Goal: Information Seeking & Learning: Learn about a topic

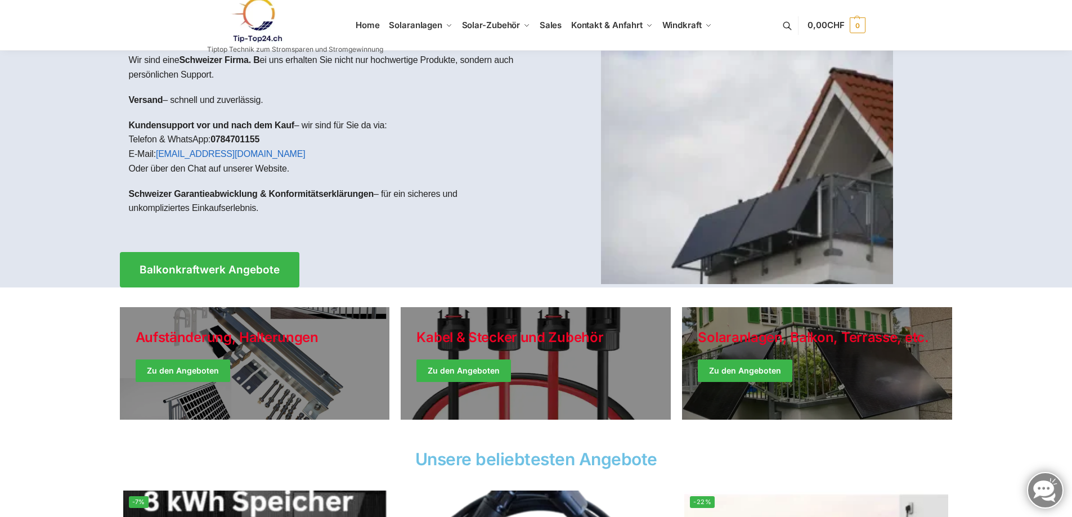
scroll to position [56, 0]
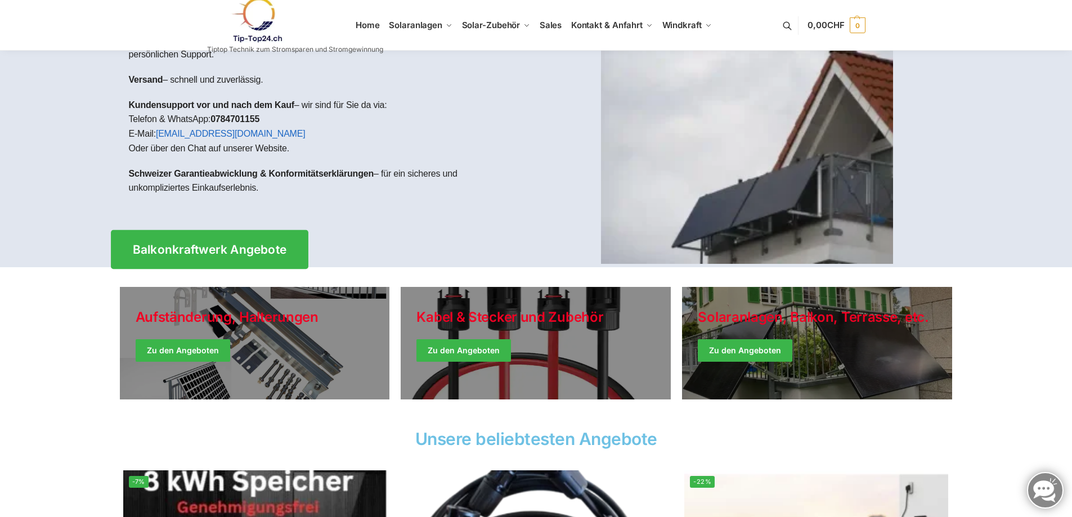
click at [234, 248] on span "Balkonkraftwerk Angebote" at bounding box center [209, 250] width 154 height 12
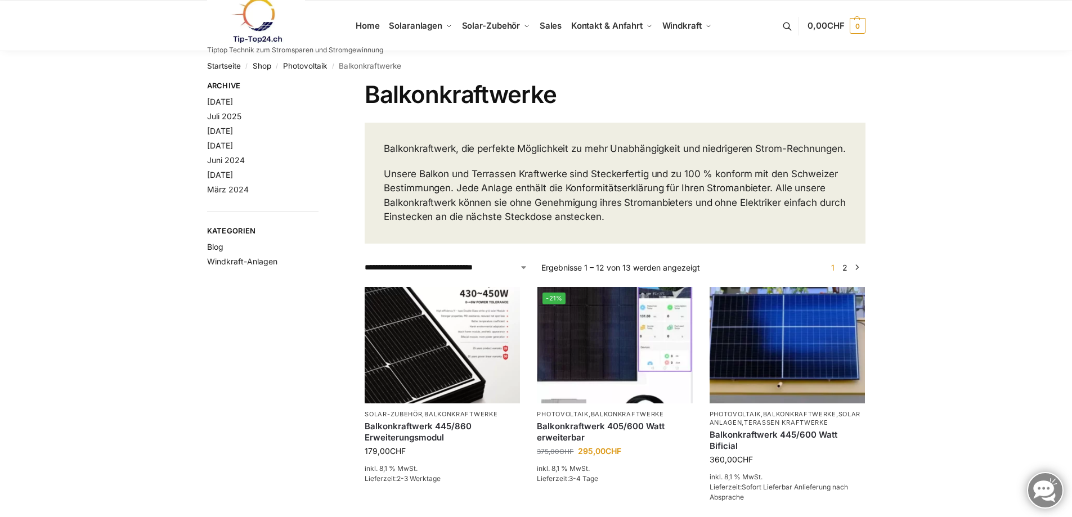
scroll to position [56, 0]
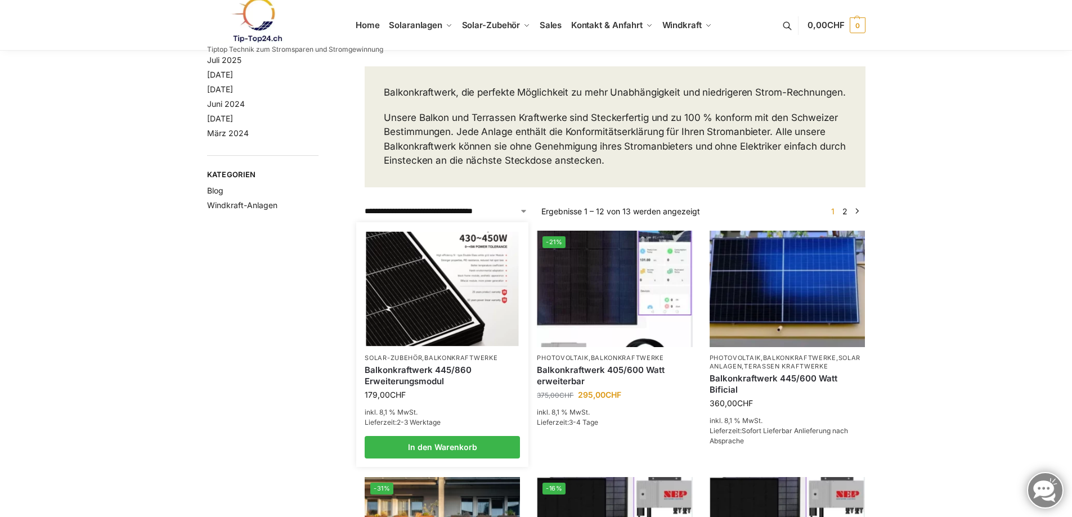
click at [438, 336] on img at bounding box center [442, 288] width 153 height 114
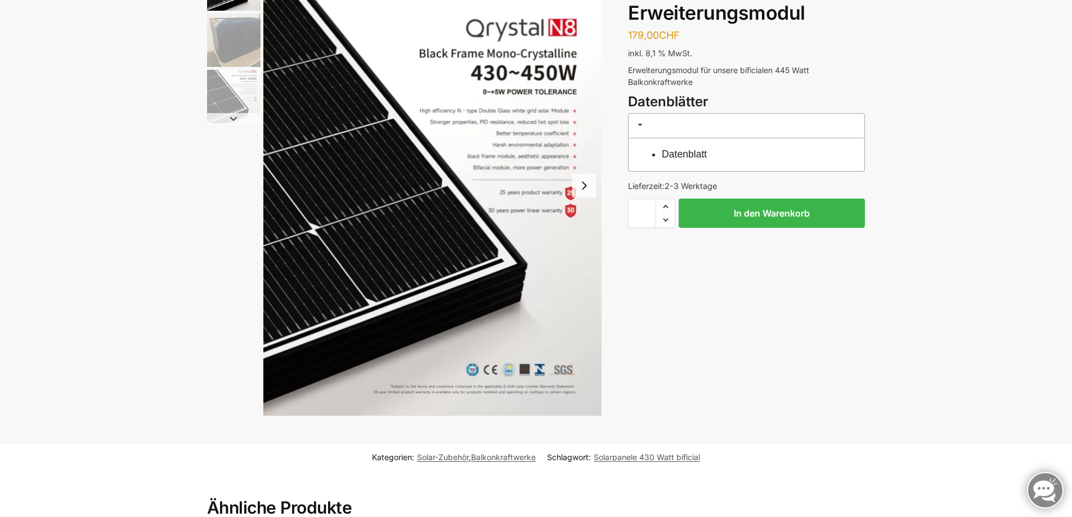
scroll to position [56, 0]
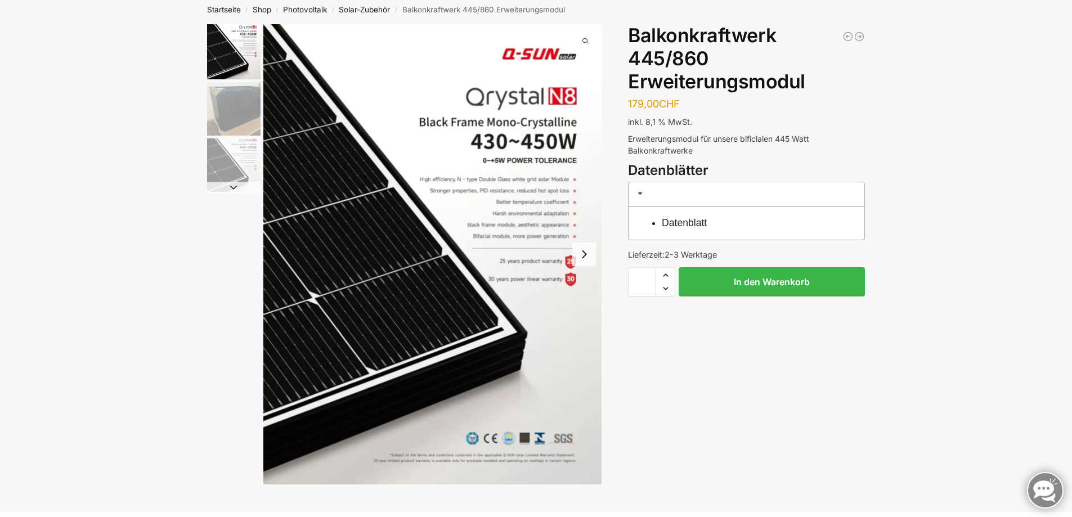
click at [651, 193] on h3 at bounding box center [746, 194] width 237 height 25
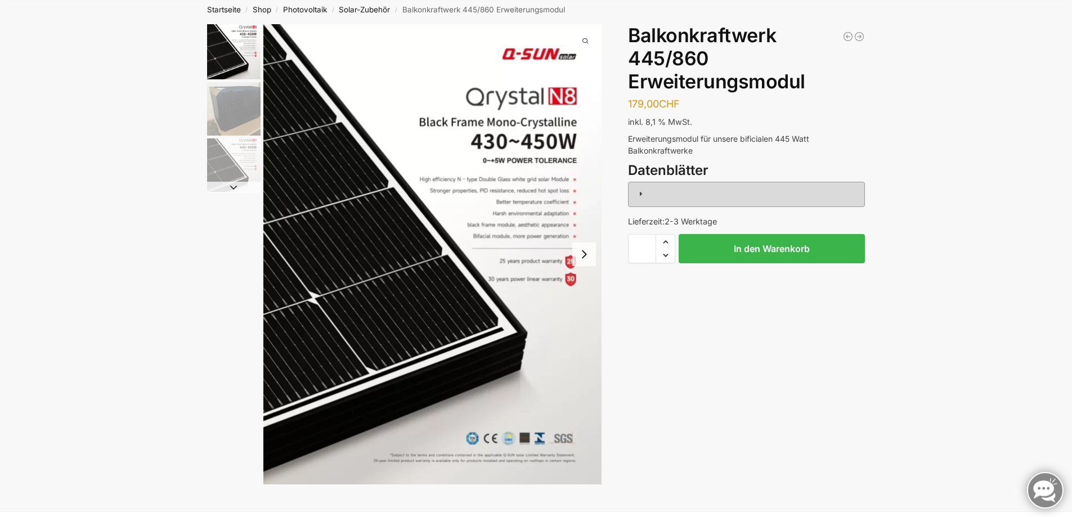
click at [651, 193] on h3 at bounding box center [746, 194] width 237 height 25
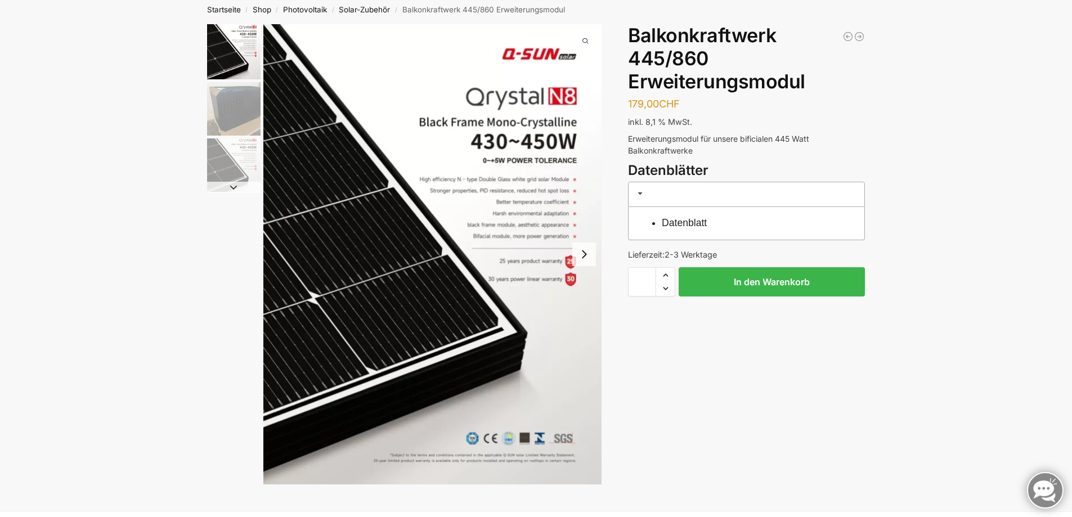
click at [681, 220] on link "Datenblatt" at bounding box center [684, 222] width 45 height 11
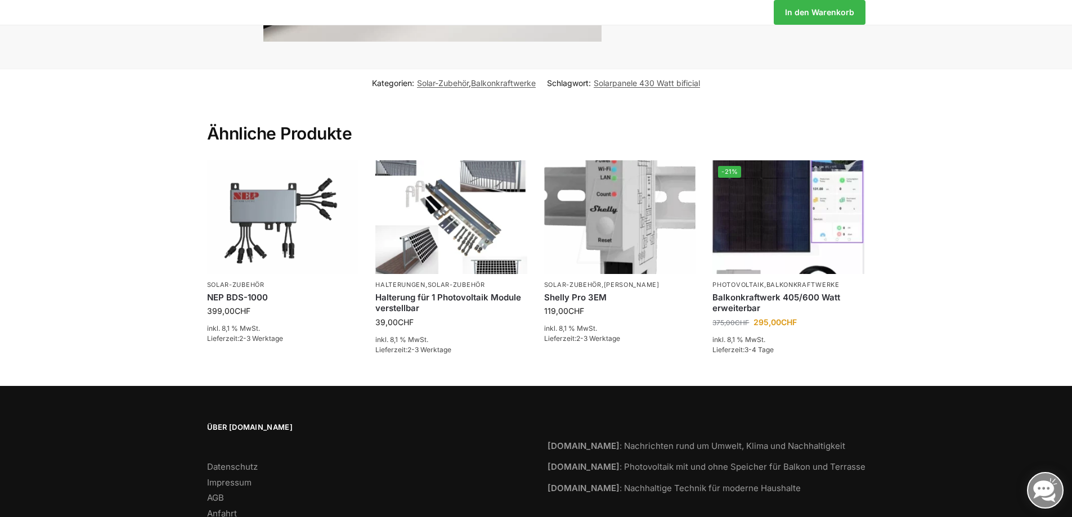
scroll to position [507, 0]
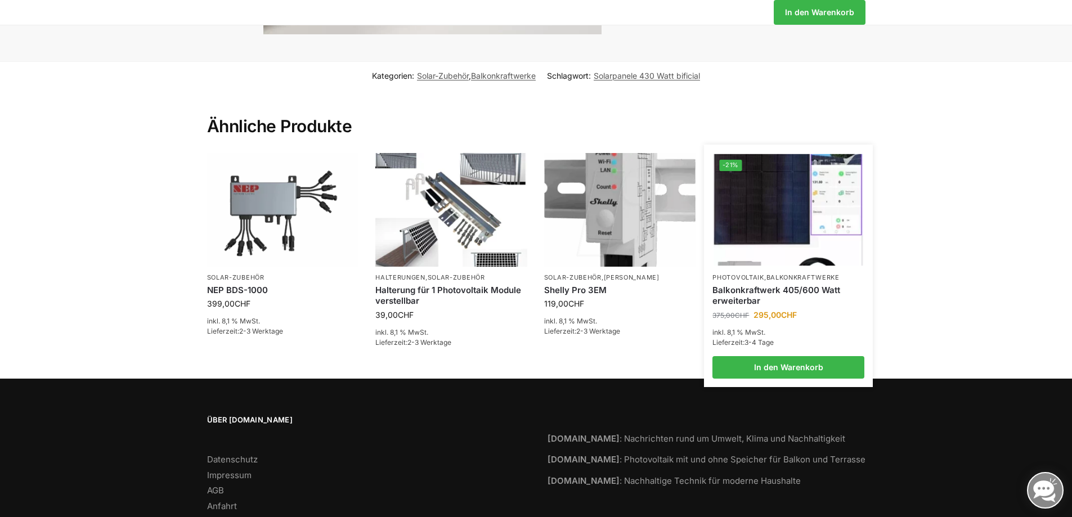
click at [790, 296] on link "Balkonkraftwerk 405/600 Watt erweiterbar" at bounding box center [789, 296] width 152 height 22
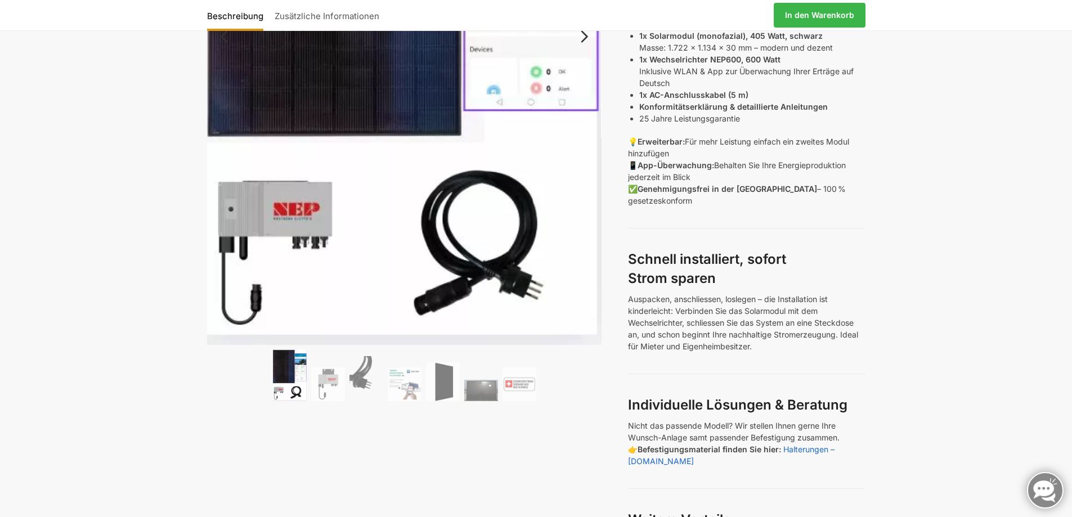
scroll to position [281, 0]
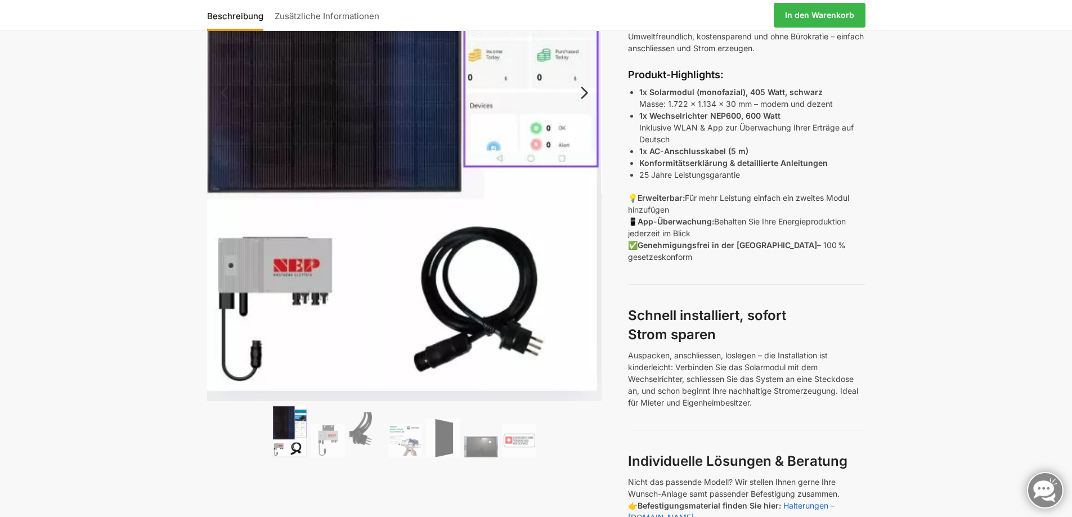
click at [280, 447] on img at bounding box center [290, 432] width 34 height 52
click at [335, 437] on img at bounding box center [328, 441] width 34 height 34
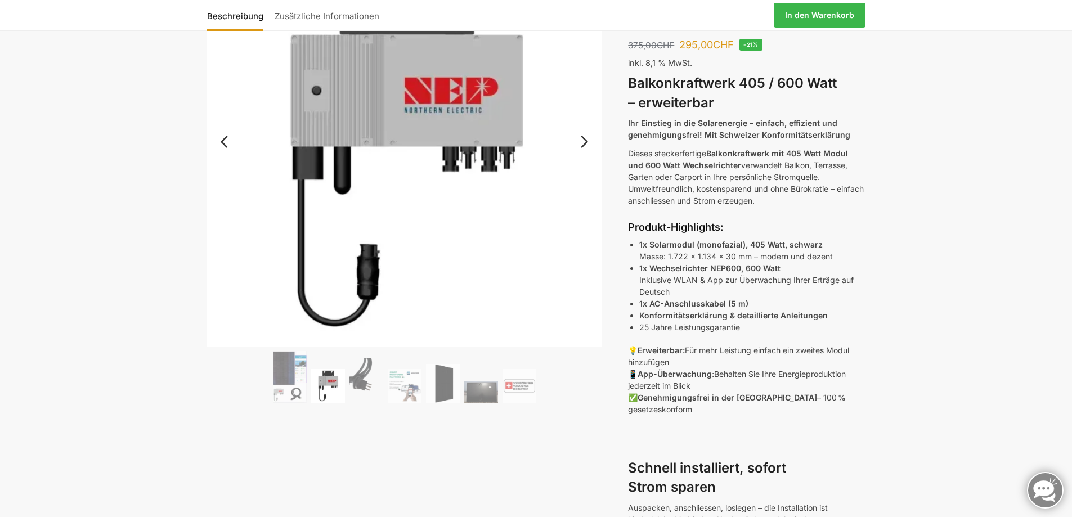
scroll to position [113, 0]
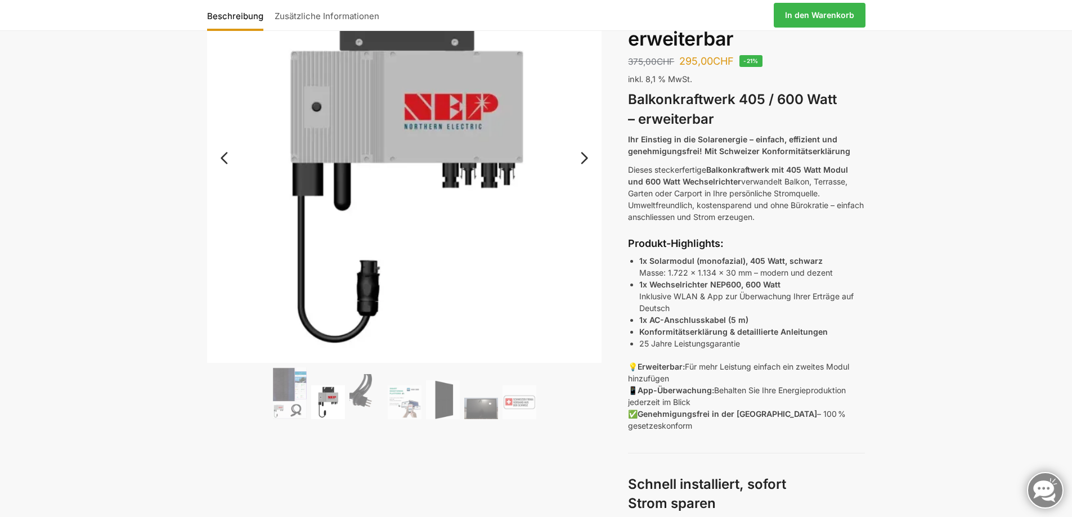
click at [582, 159] on link "Next" at bounding box center [583, 163] width 38 height 11
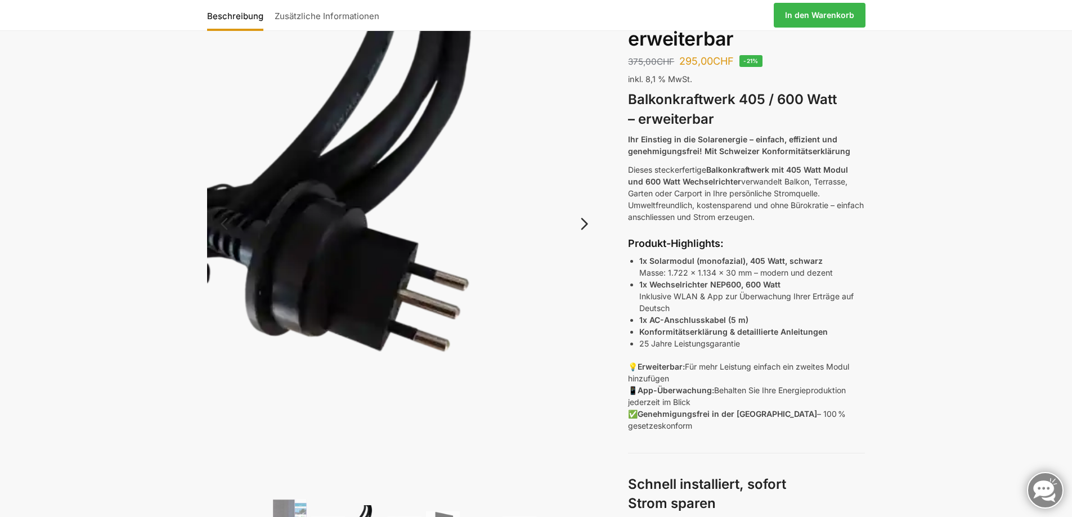
click at [584, 225] on link "Next" at bounding box center [583, 229] width 38 height 11
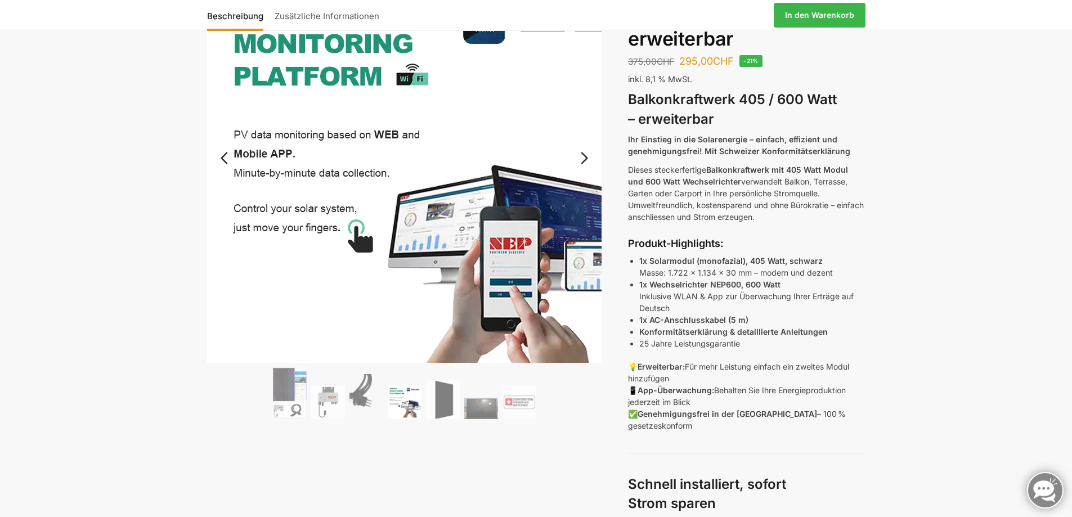
click at [584, 225] on img at bounding box center [432, 193] width 450 height 450
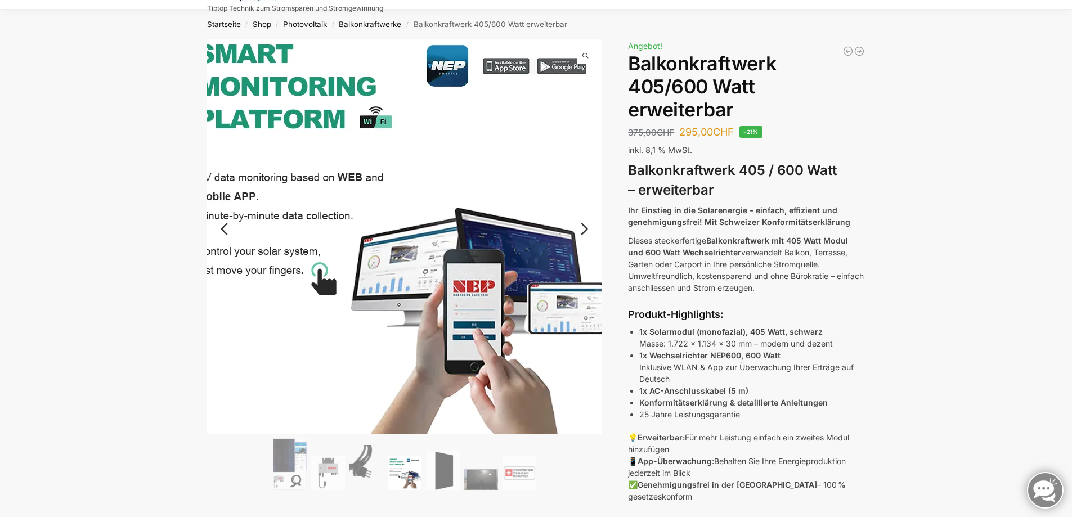
scroll to position [0, 0]
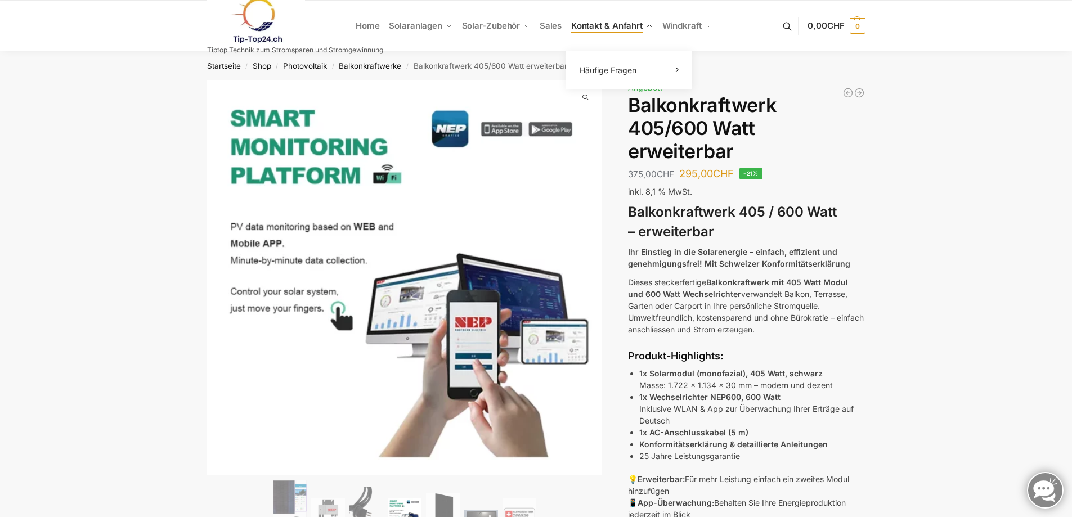
click at [589, 31] on link "Kontakt & Anfahrt" at bounding box center [611, 26] width 91 height 51
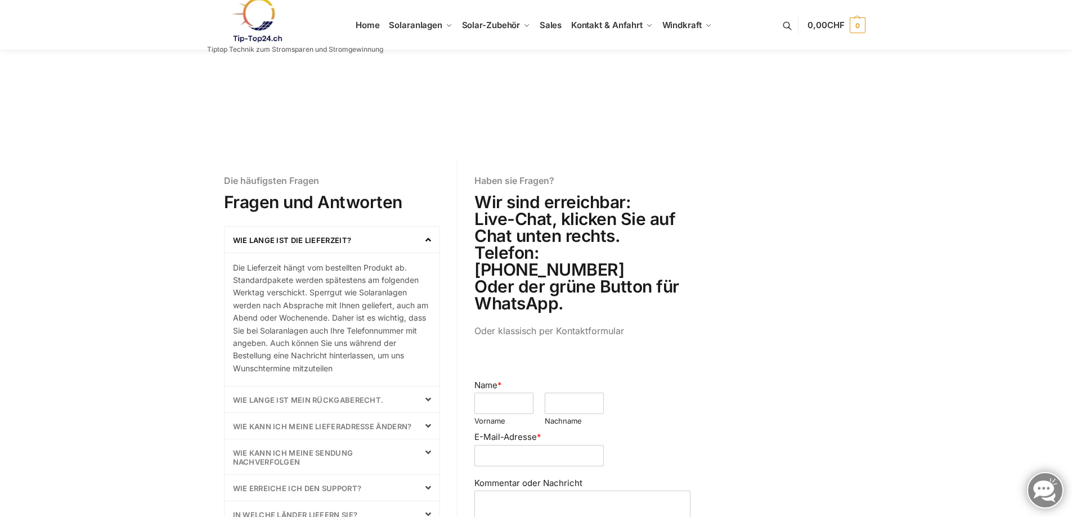
scroll to position [281, 0]
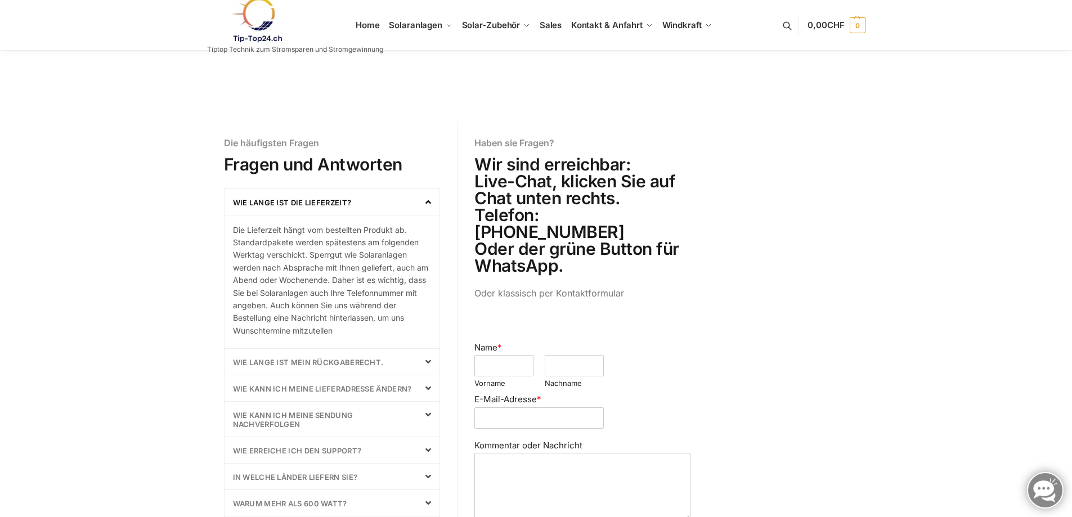
click at [430, 362] on icon at bounding box center [429, 361] width 6 height 9
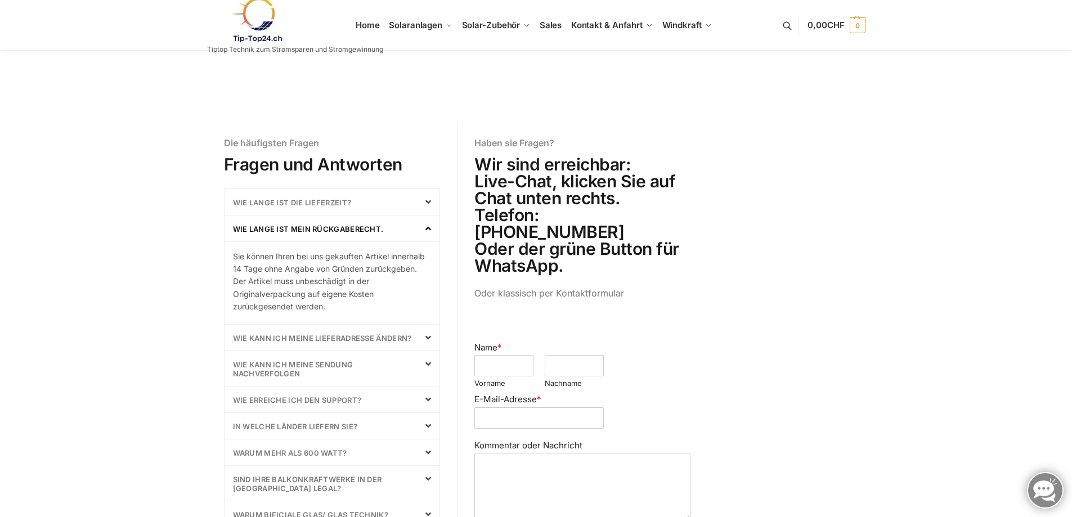
click at [427, 227] on icon at bounding box center [429, 228] width 6 height 9
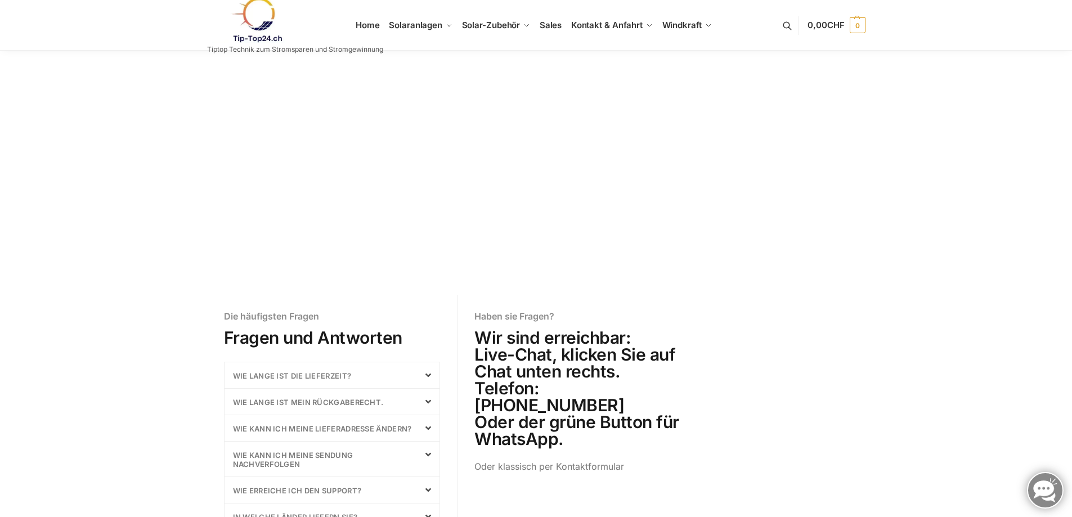
scroll to position [0, 0]
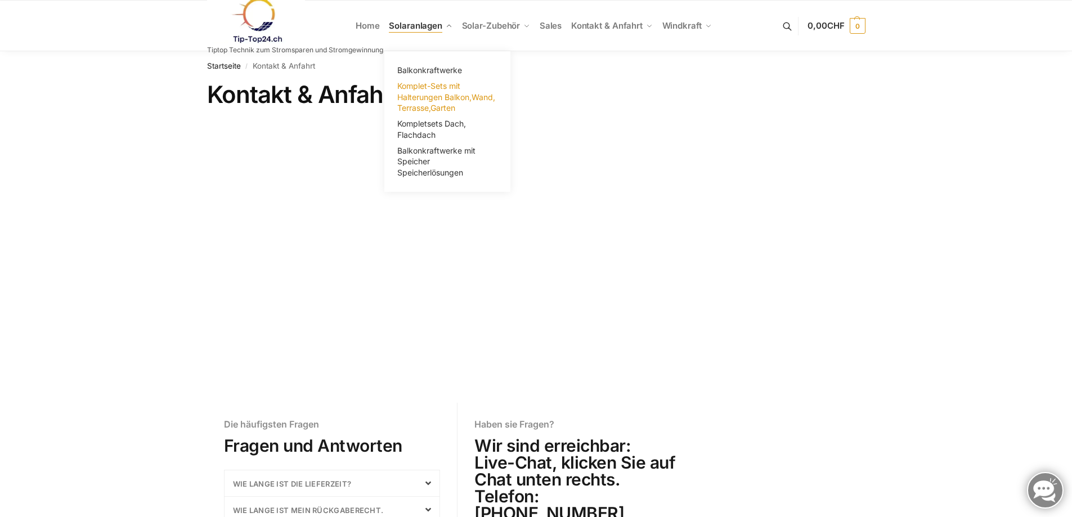
click at [431, 93] on span "Komplet-Sets mit Halterungen Balkon,Wand, Terrasse,Garten" at bounding box center [446, 97] width 98 height 32
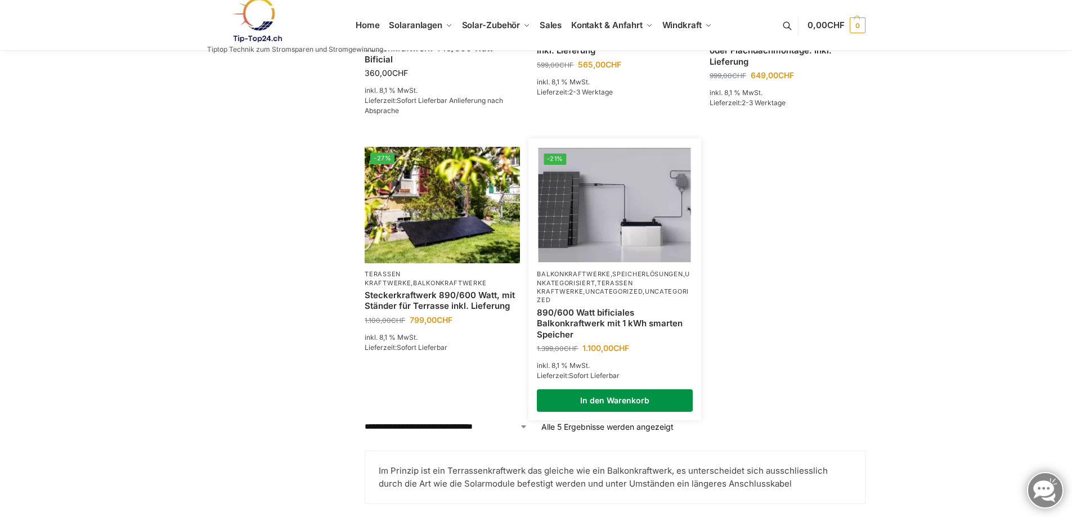
scroll to position [338, 0]
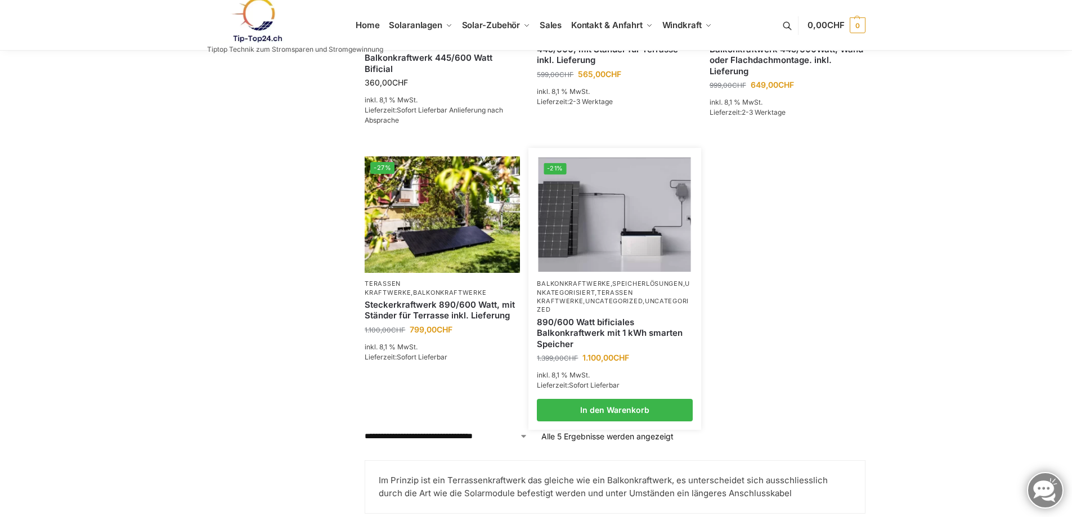
click at [607, 326] on link "890/600 Watt bificiales Balkonkraftwerk mit 1 kWh smarten Speicher" at bounding box center [614, 333] width 155 height 33
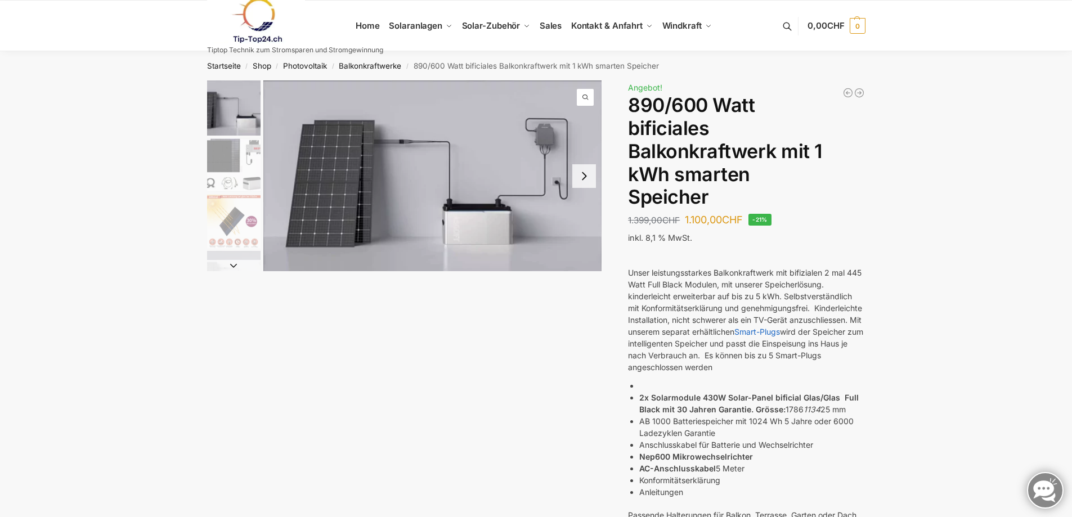
click at [588, 182] on button "Next slide" at bounding box center [584, 176] width 24 height 24
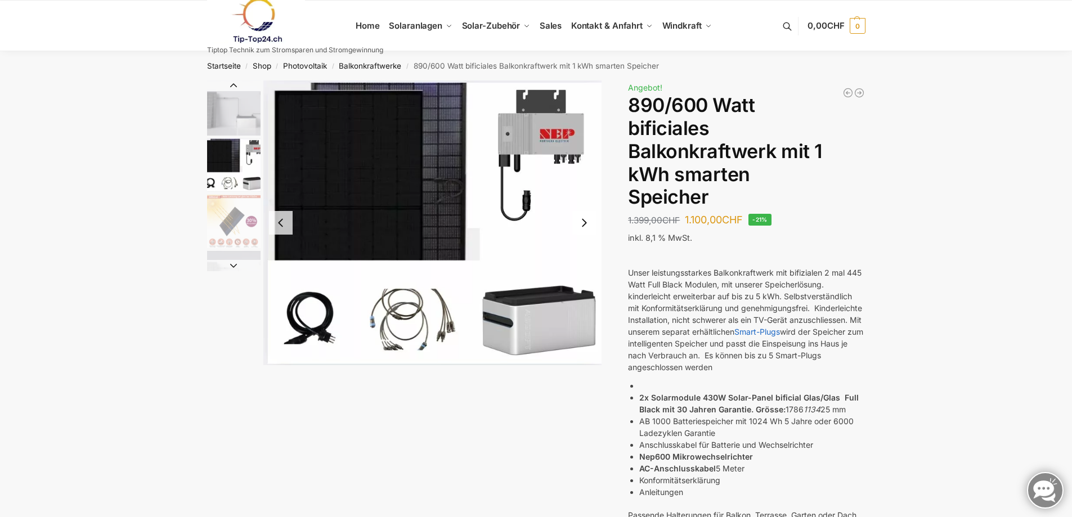
click at [585, 223] on button "Next slide" at bounding box center [584, 223] width 24 height 24
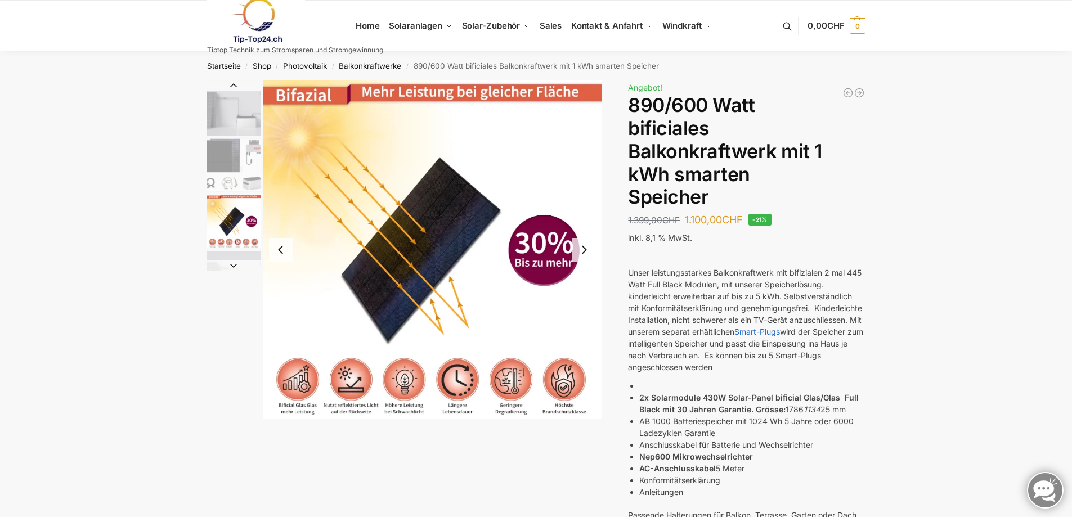
click at [587, 245] on button "Next slide" at bounding box center [584, 250] width 24 height 24
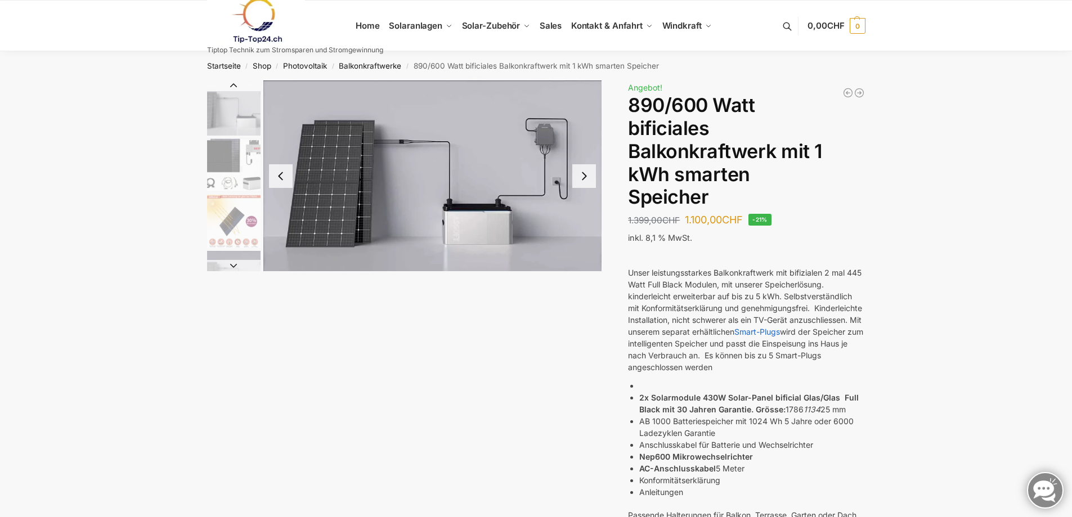
click at [583, 180] on button "Next slide" at bounding box center [584, 176] width 24 height 24
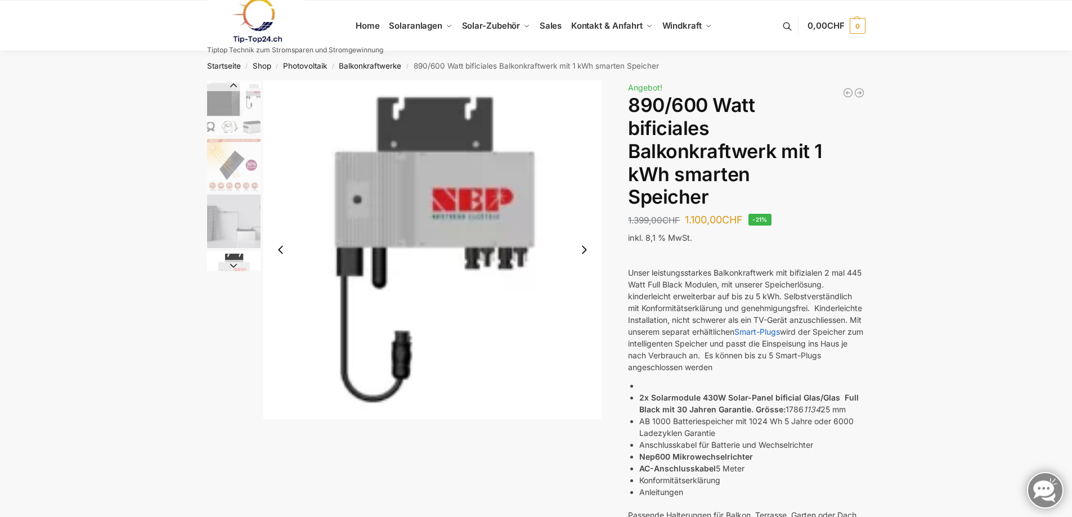
click at [583, 246] on button "Next slide" at bounding box center [584, 250] width 24 height 24
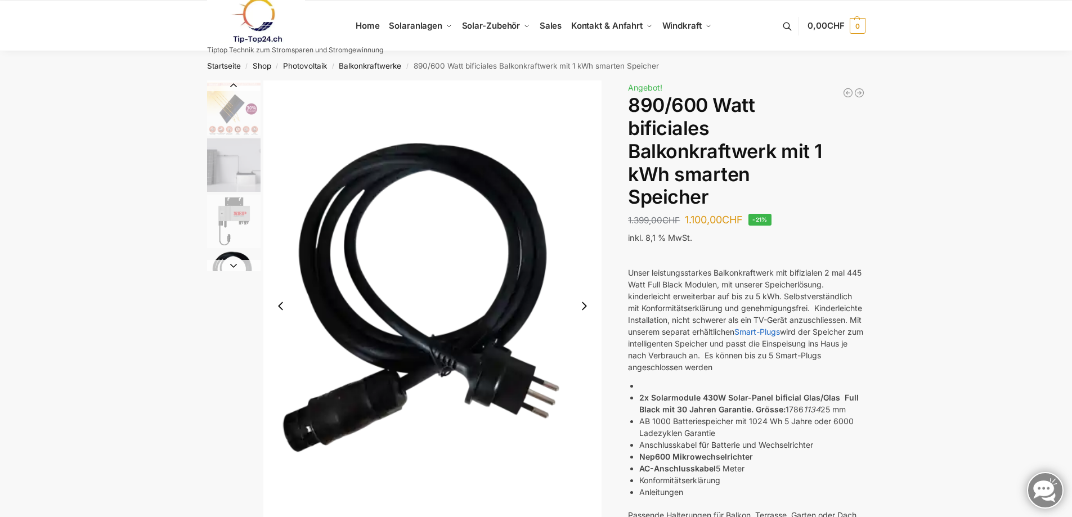
click at [583, 246] on img "6 / 7" at bounding box center [432, 305] width 339 height 451
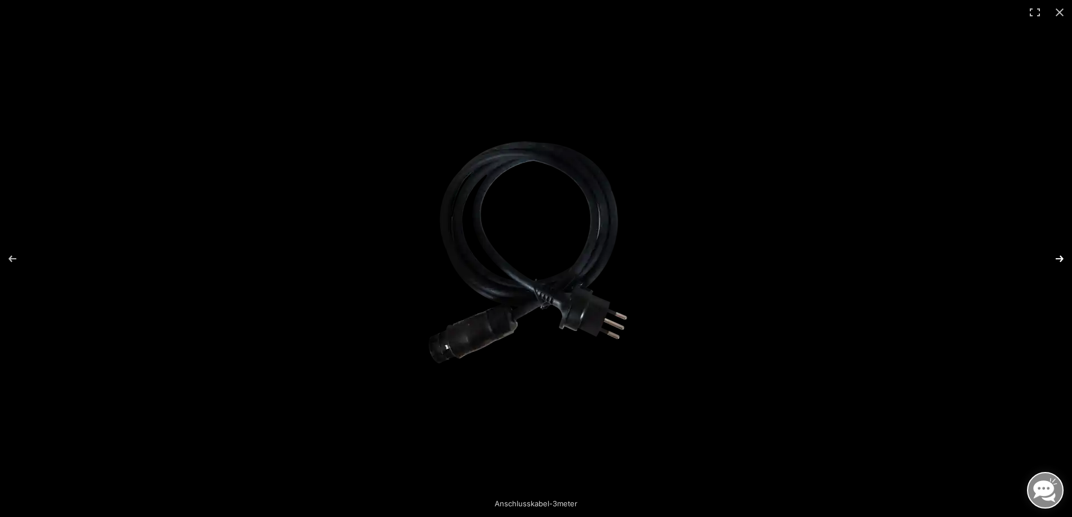
click at [1059, 259] on button "Next (arrow right)" at bounding box center [1052, 259] width 39 height 56
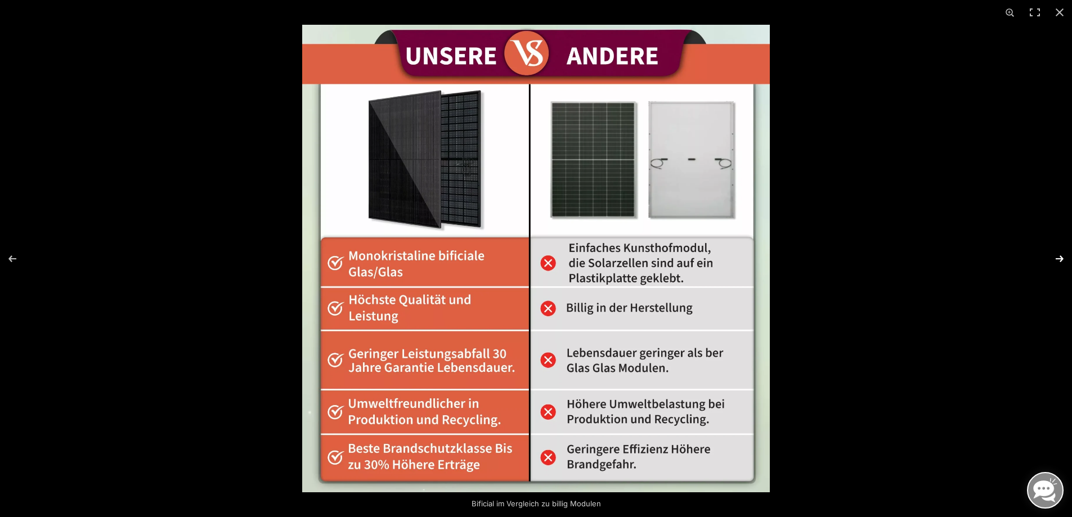
click at [1062, 258] on button "Next (arrow right)" at bounding box center [1052, 259] width 39 height 56
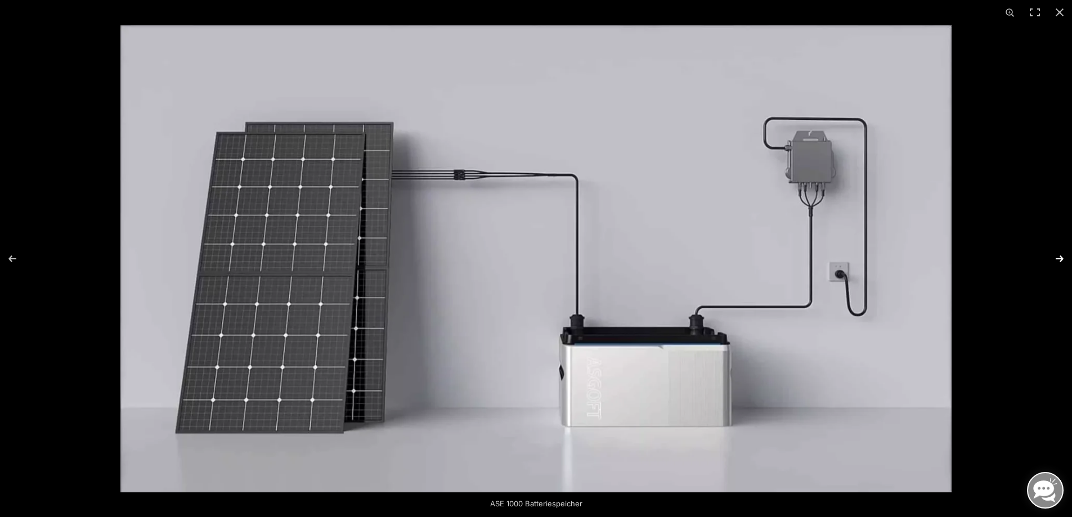
click at [1062, 258] on button "Next (arrow right)" at bounding box center [1052, 259] width 39 height 56
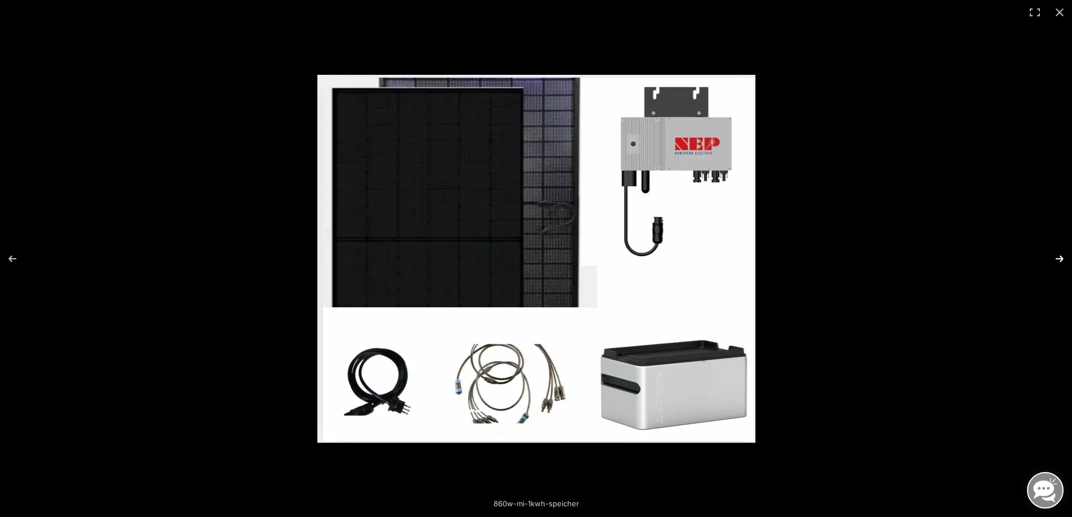
click at [1062, 258] on button "Next (arrow right)" at bounding box center [1052, 259] width 39 height 56
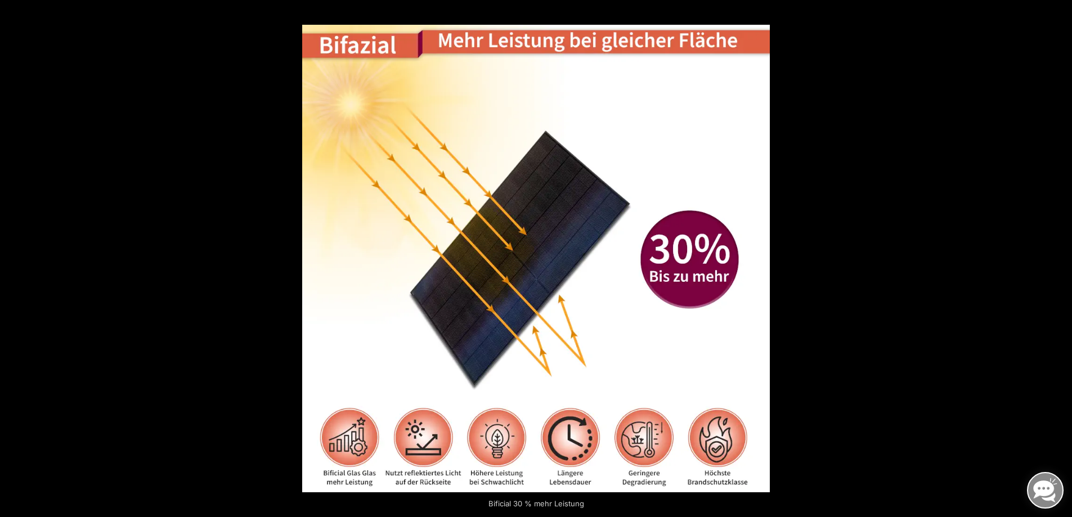
click at [1062, 258] on button "Next (arrow right)" at bounding box center [1052, 259] width 39 height 56
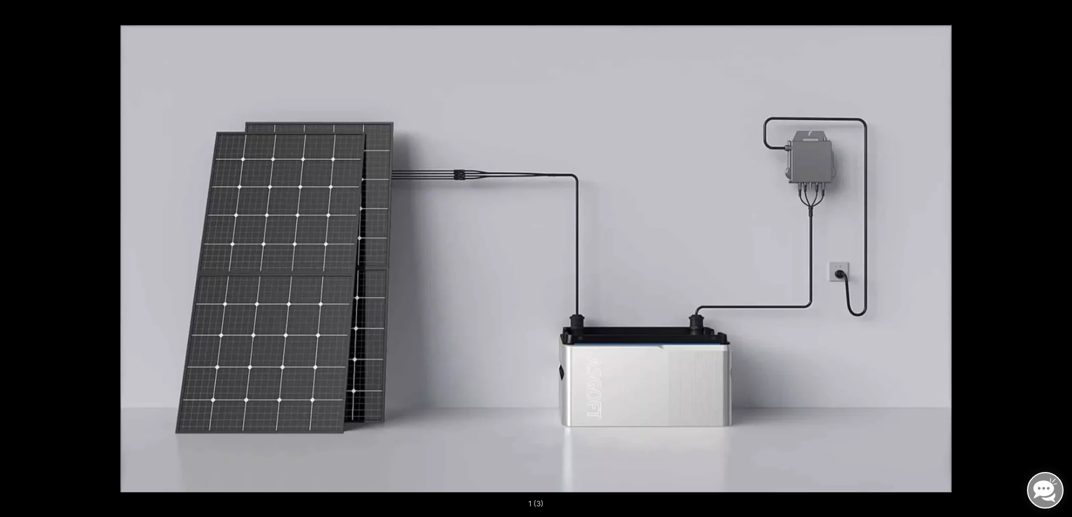
click at [1062, 258] on button "Next (arrow right)" at bounding box center [1052, 259] width 39 height 56
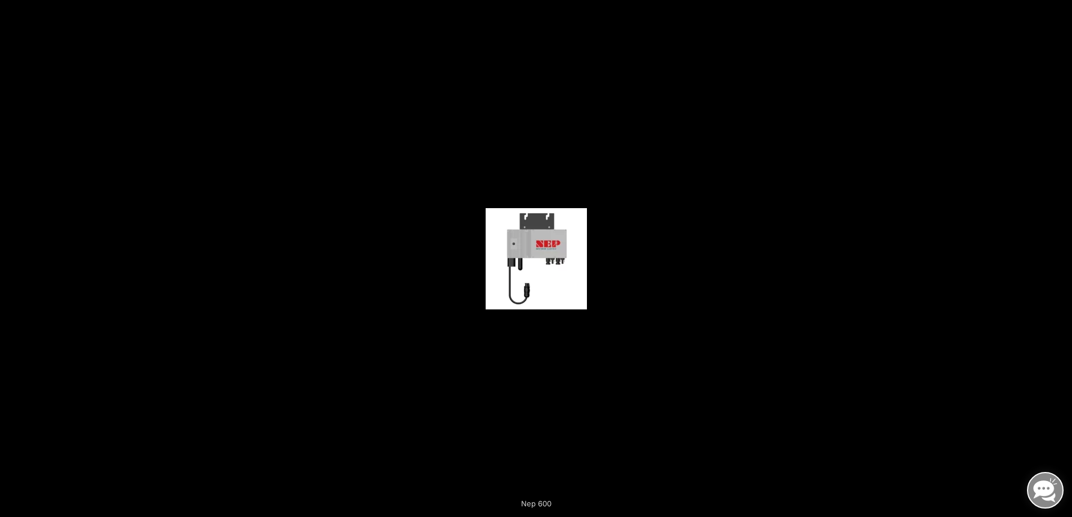
click at [1062, 258] on button "Next (arrow right)" at bounding box center [1052, 259] width 39 height 56
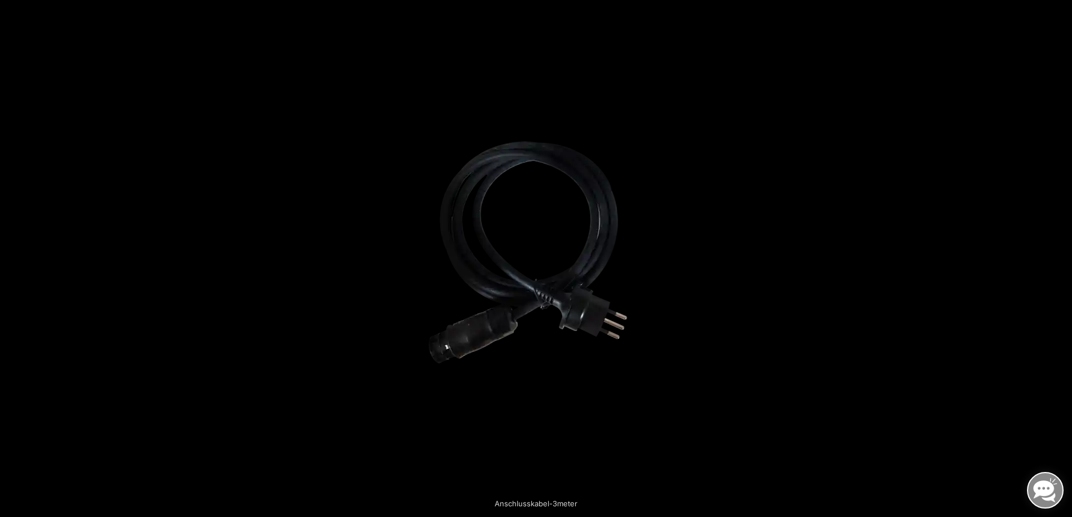
click at [1062, 258] on button "Next (arrow right)" at bounding box center [1052, 259] width 39 height 56
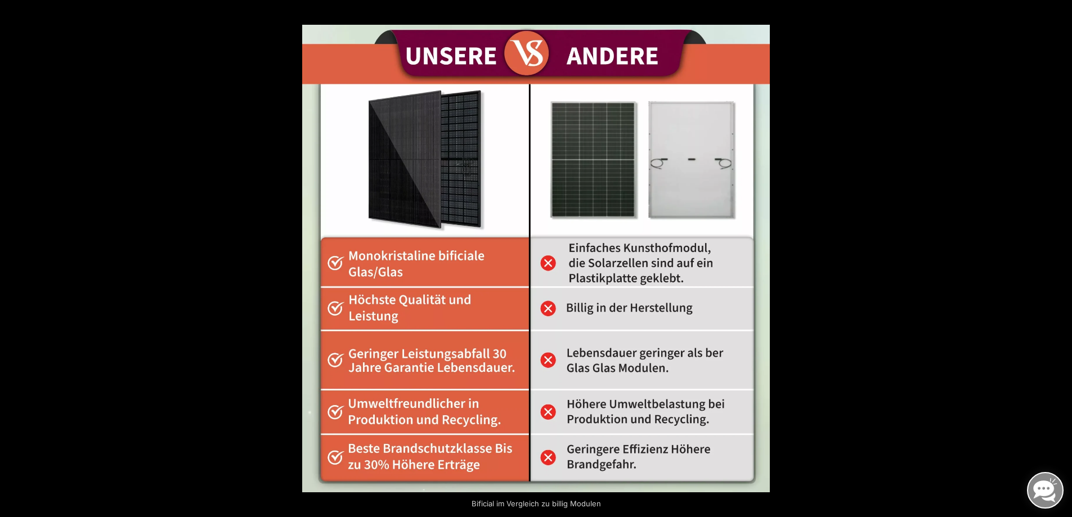
click at [1062, 258] on button "Next (arrow right)" at bounding box center [1052, 259] width 39 height 56
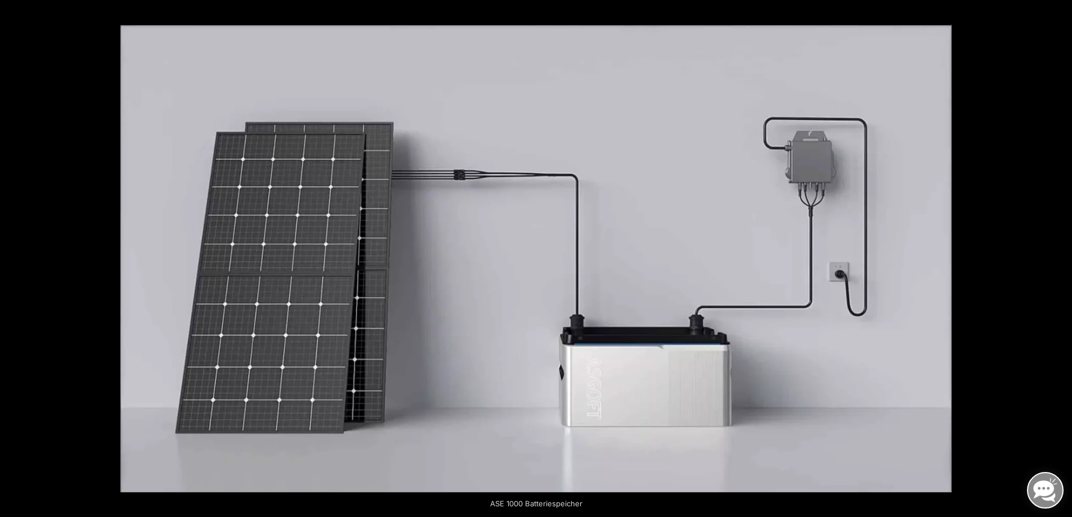
click at [1062, 257] on button "Next (arrow right)" at bounding box center [1052, 259] width 39 height 56
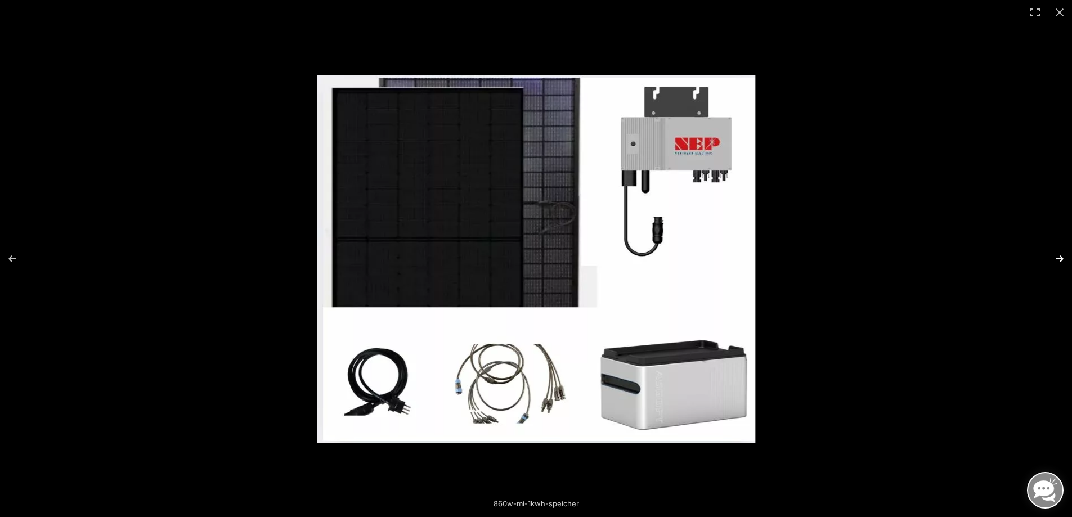
click at [1062, 257] on button "Next (arrow right)" at bounding box center [1052, 259] width 39 height 56
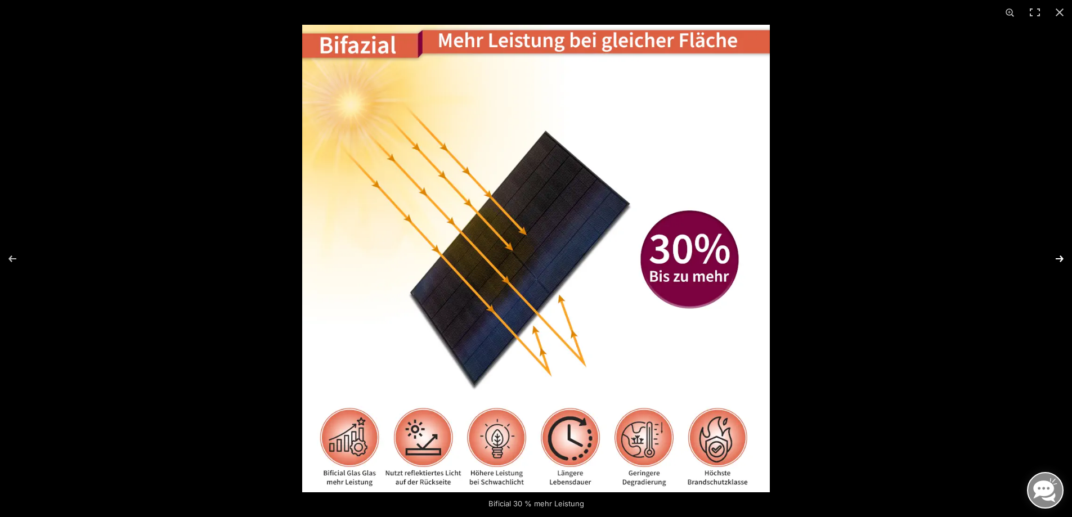
click at [1062, 257] on button "Next (arrow right)" at bounding box center [1052, 259] width 39 height 56
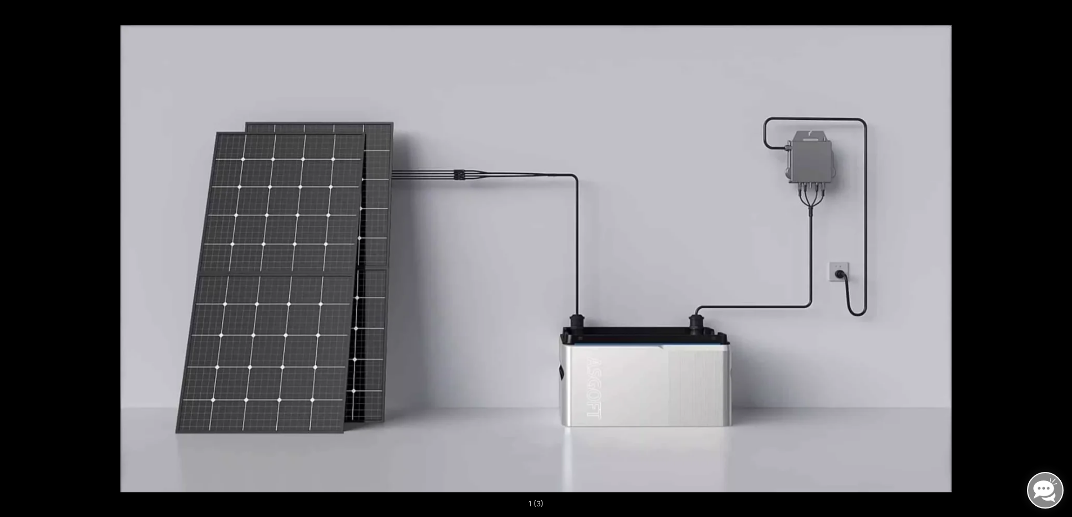
click at [1062, 257] on button "Next (arrow right)" at bounding box center [1052, 259] width 39 height 56
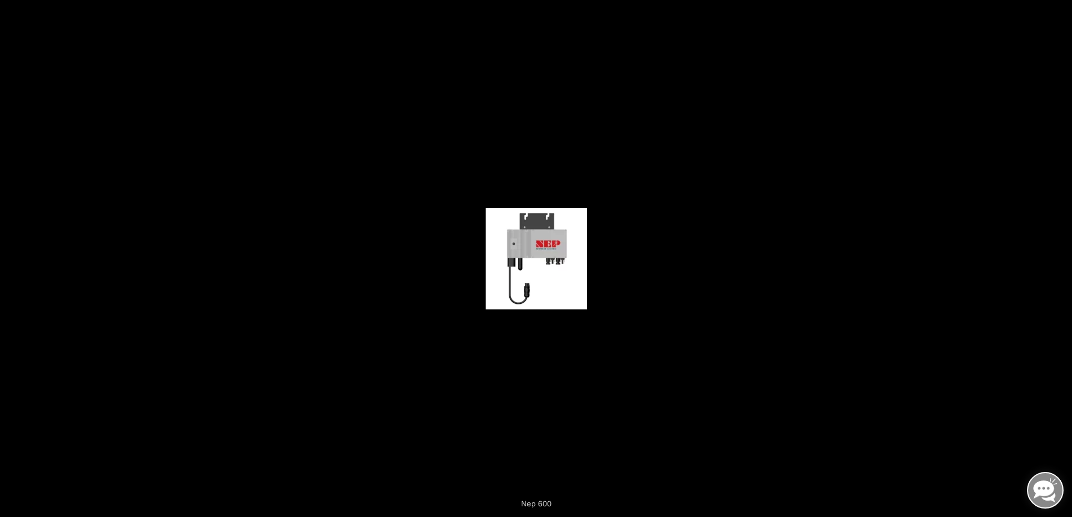
click at [1062, 257] on button "Next (arrow right)" at bounding box center [1052, 259] width 39 height 56
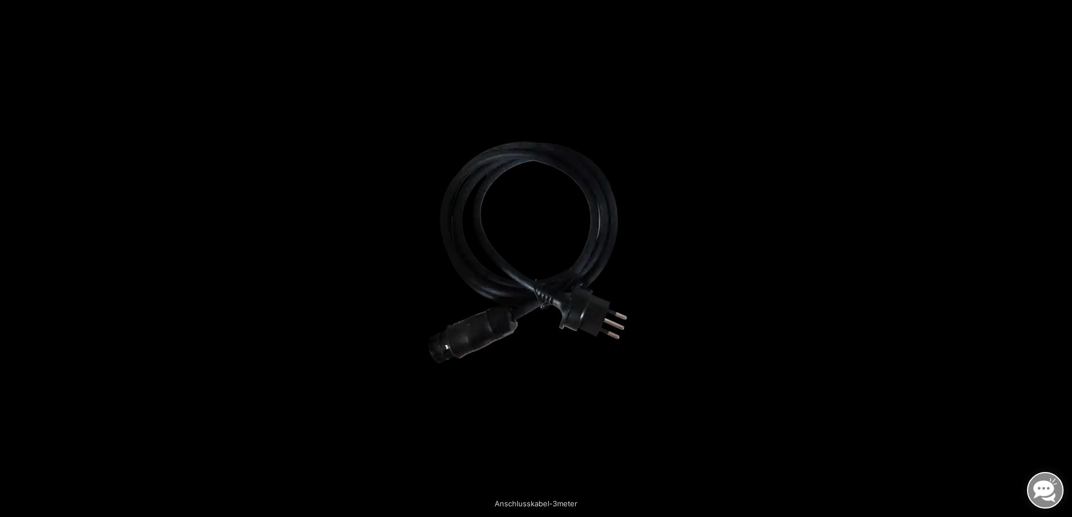
click at [1062, 257] on button "Next (arrow right)" at bounding box center [1052, 259] width 39 height 56
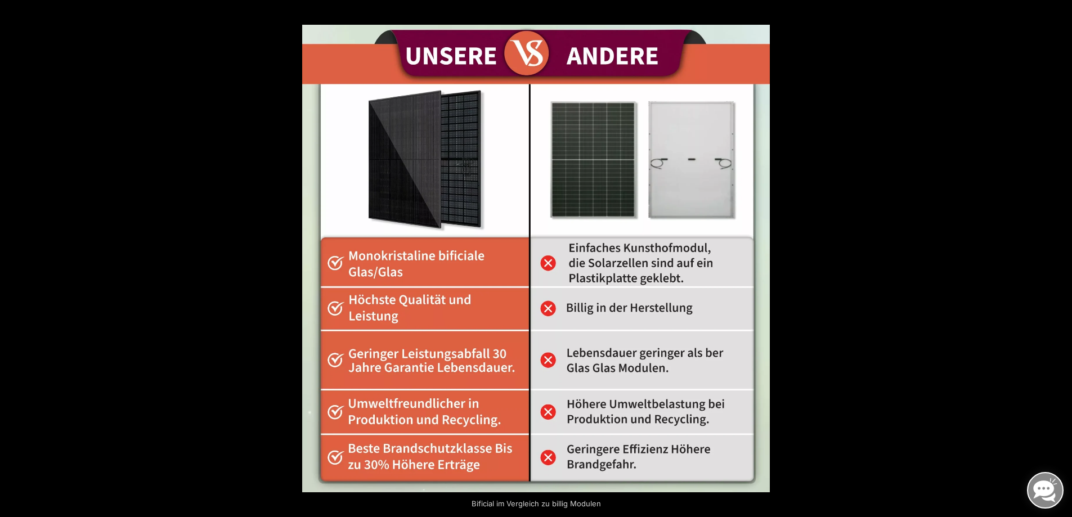
click at [1062, 257] on button "Next (arrow right)" at bounding box center [1052, 259] width 39 height 56
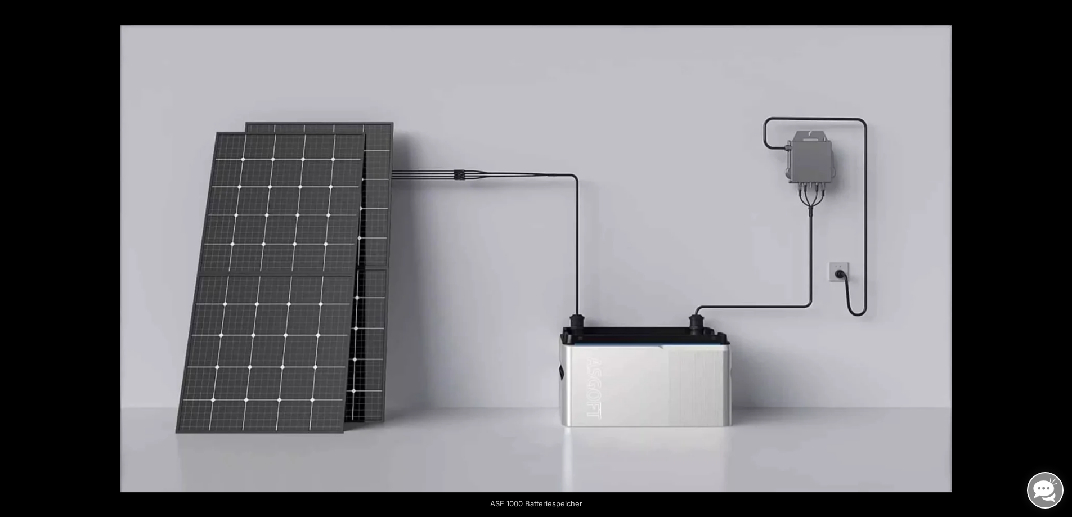
click at [1062, 257] on button "Next (arrow right)" at bounding box center [1052, 259] width 39 height 56
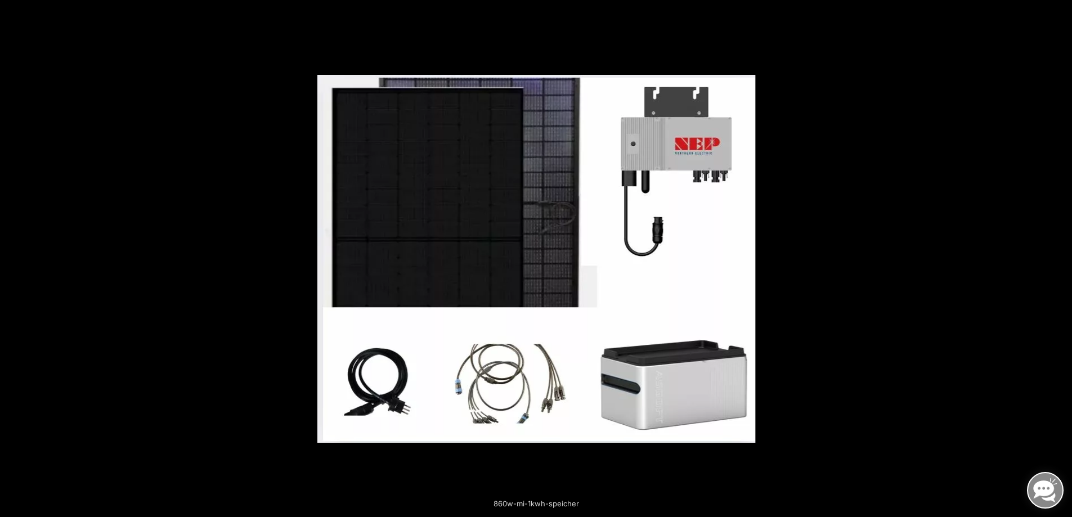
click at [1062, 257] on button "Next (arrow right)" at bounding box center [1052, 259] width 39 height 56
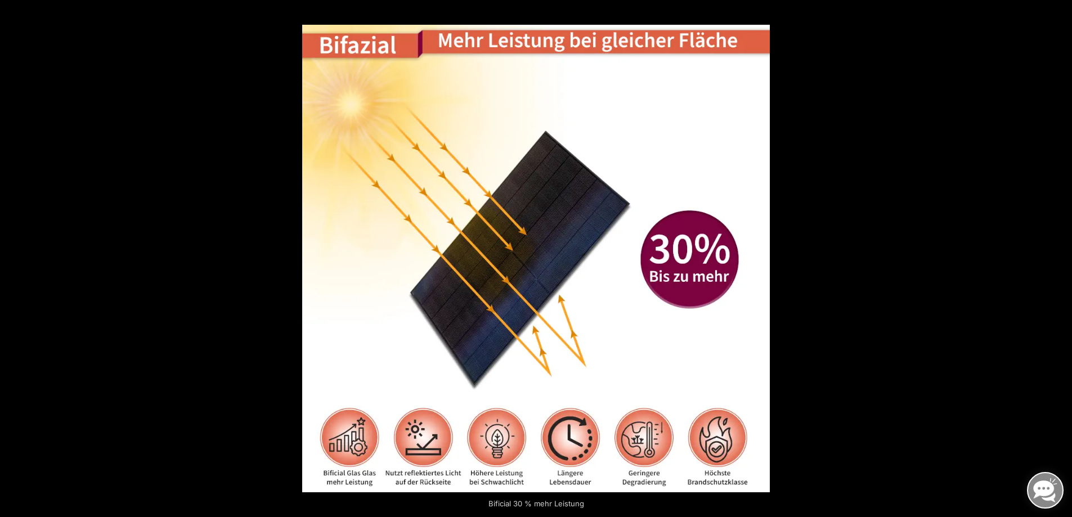
click at [1062, 257] on button "Next (arrow right)" at bounding box center [1052, 259] width 39 height 56
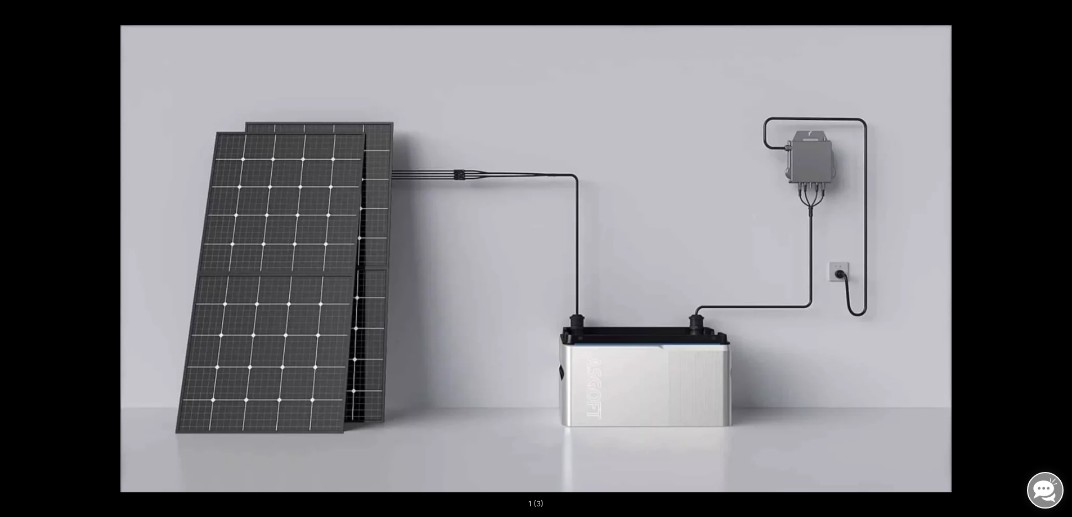
click at [1062, 257] on button "Next (arrow right)" at bounding box center [1052, 259] width 39 height 56
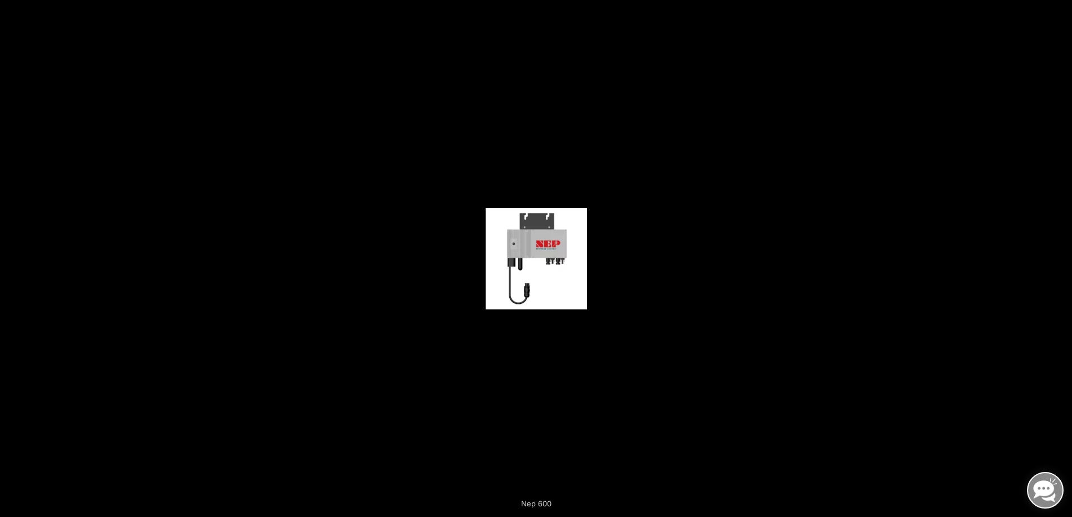
click at [1062, 257] on button "Next (arrow right)" at bounding box center [1052, 259] width 39 height 56
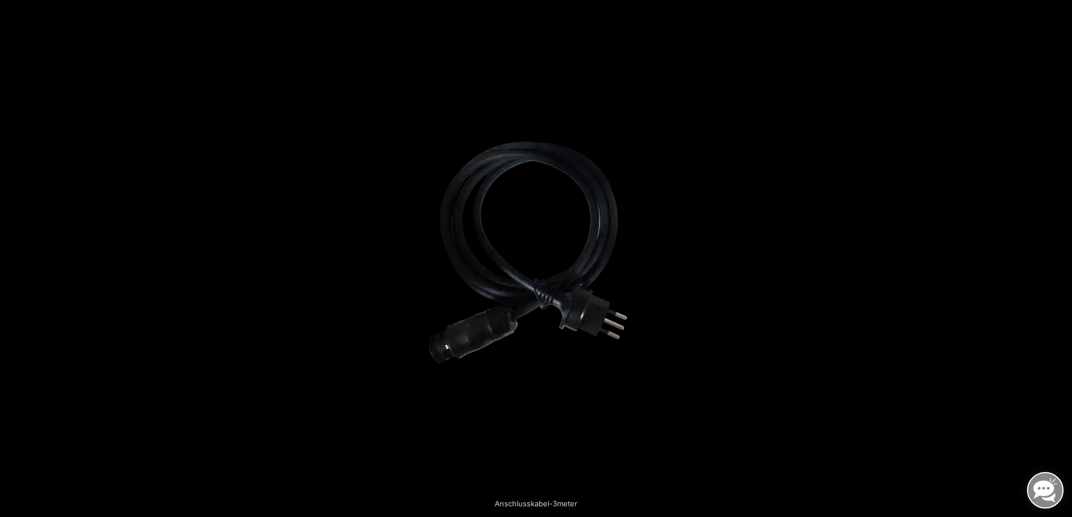
click at [1062, 257] on button "Next (arrow right)" at bounding box center [1052, 259] width 39 height 56
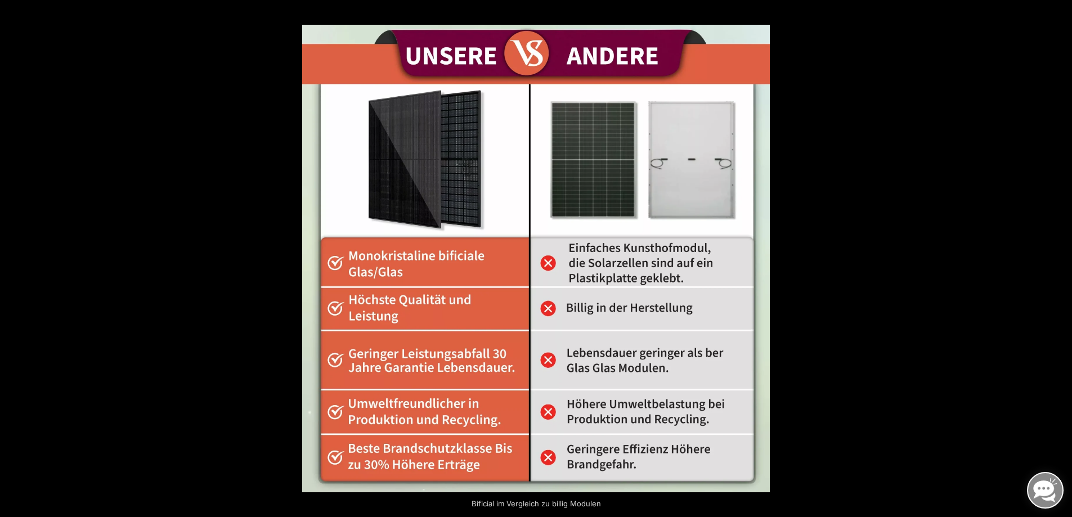
click at [1062, 257] on button "Next (arrow right)" at bounding box center [1052, 259] width 39 height 56
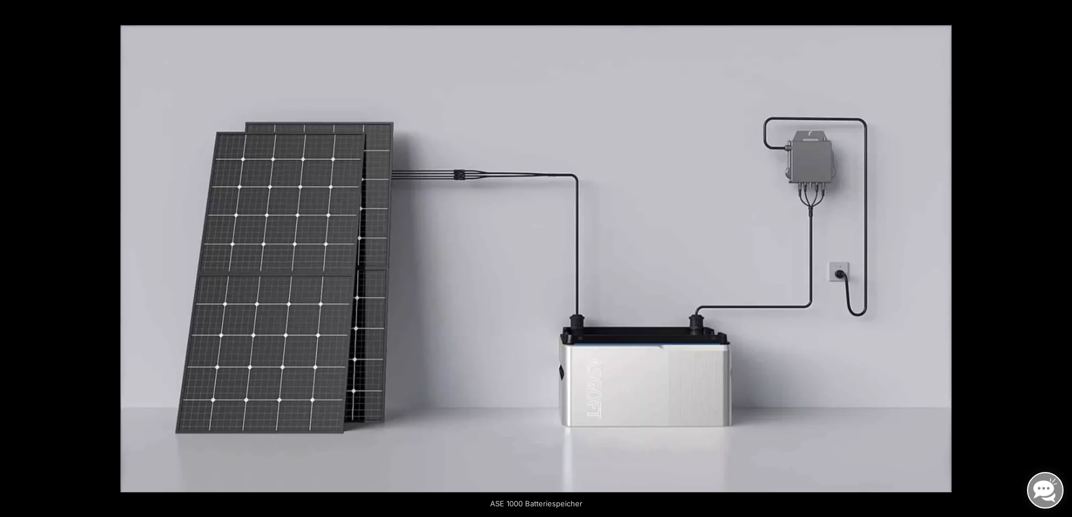
click at [1062, 257] on button "Next (arrow right)" at bounding box center [1052, 259] width 39 height 56
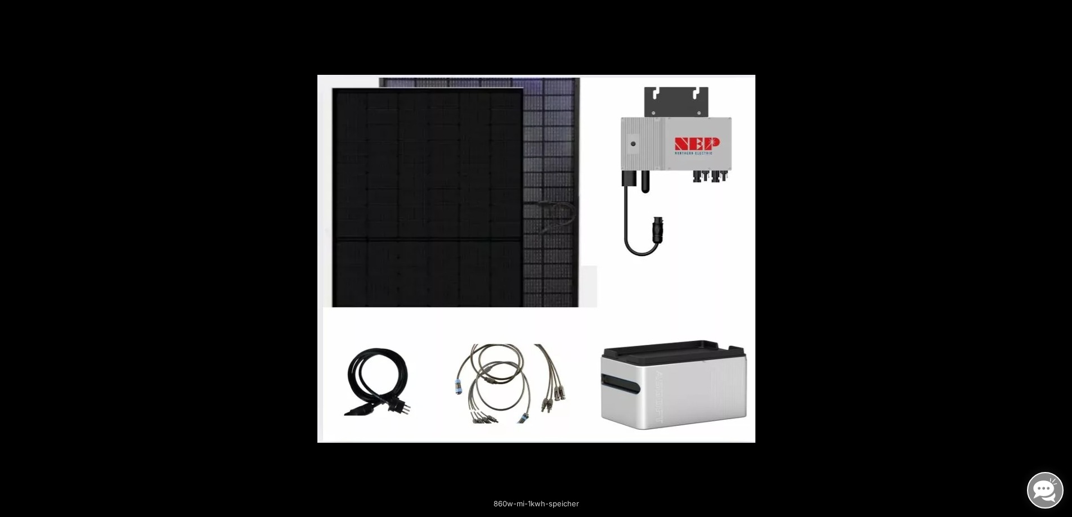
click at [1062, 257] on button "Next (arrow right)" at bounding box center [1052, 259] width 39 height 56
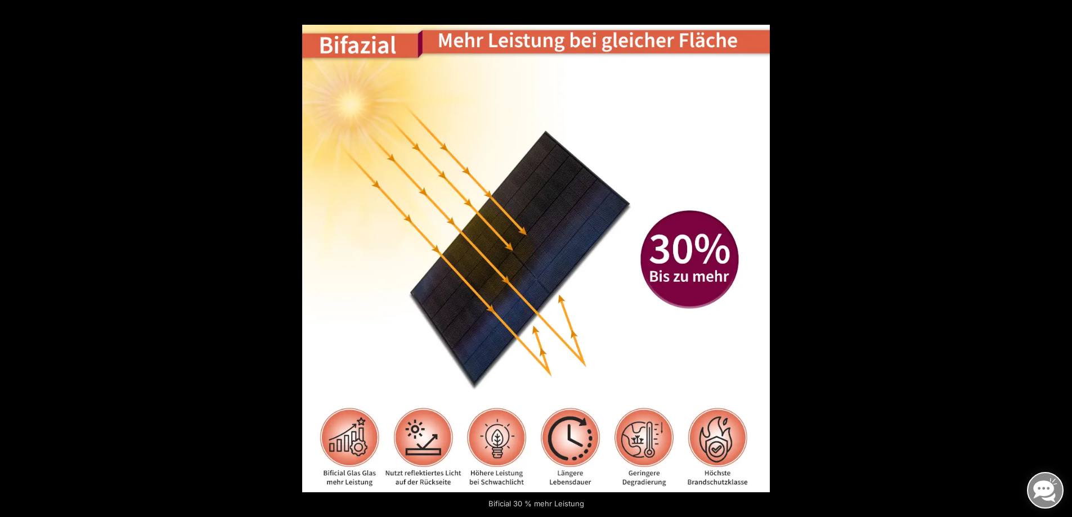
click at [1062, 257] on button "Next (arrow right)" at bounding box center [1052, 259] width 39 height 56
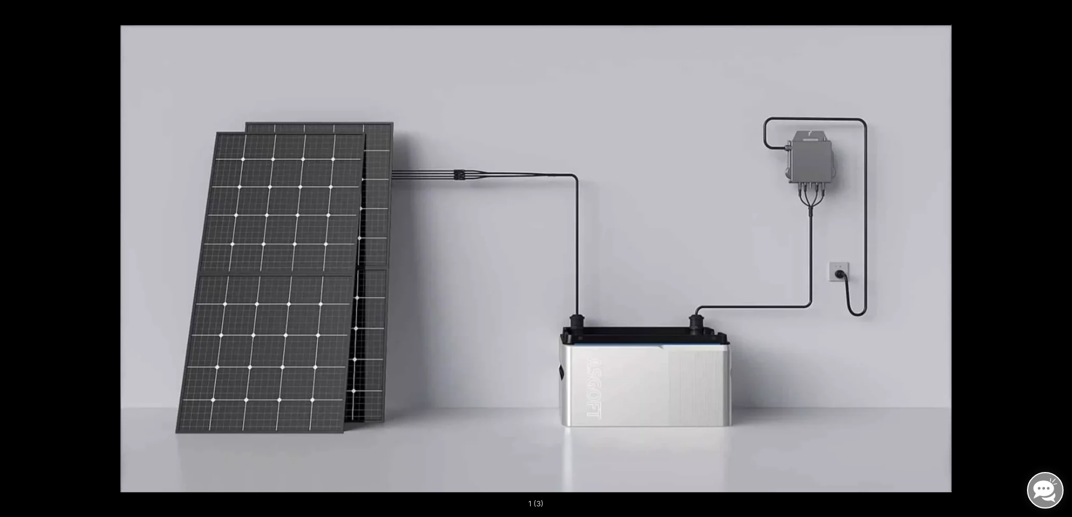
click at [1062, 257] on button "Next (arrow right)" at bounding box center [1052, 259] width 39 height 56
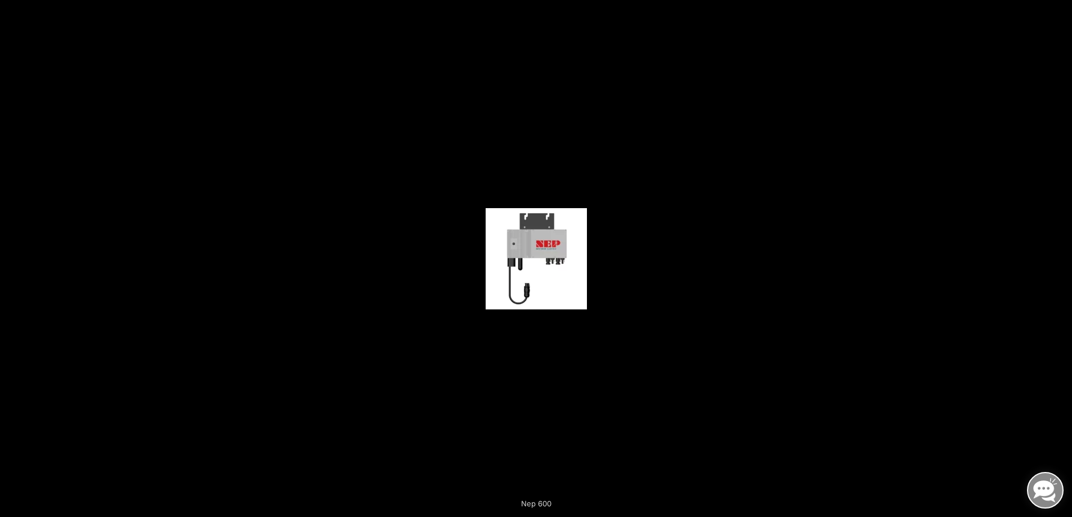
click at [1062, 257] on button "Next (arrow right)" at bounding box center [1052, 259] width 39 height 56
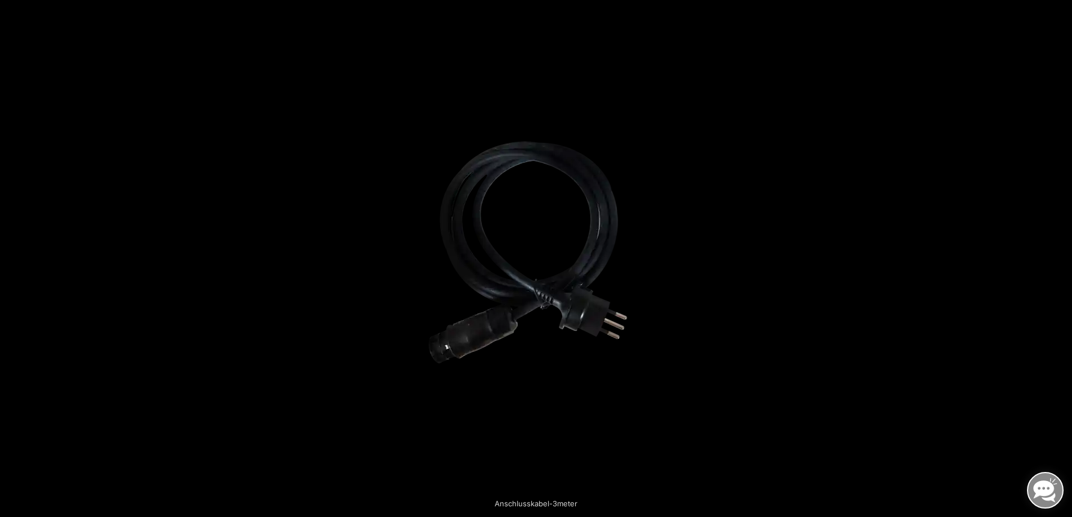
click at [1062, 257] on button "Next (arrow right)" at bounding box center [1052, 259] width 39 height 56
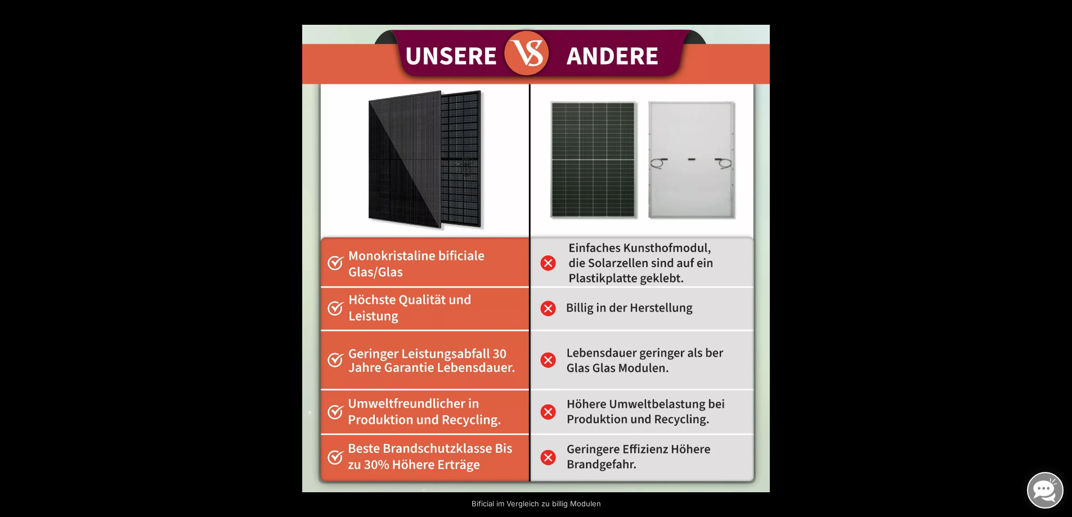
click at [1063, 257] on button "Next (arrow right)" at bounding box center [1052, 259] width 39 height 56
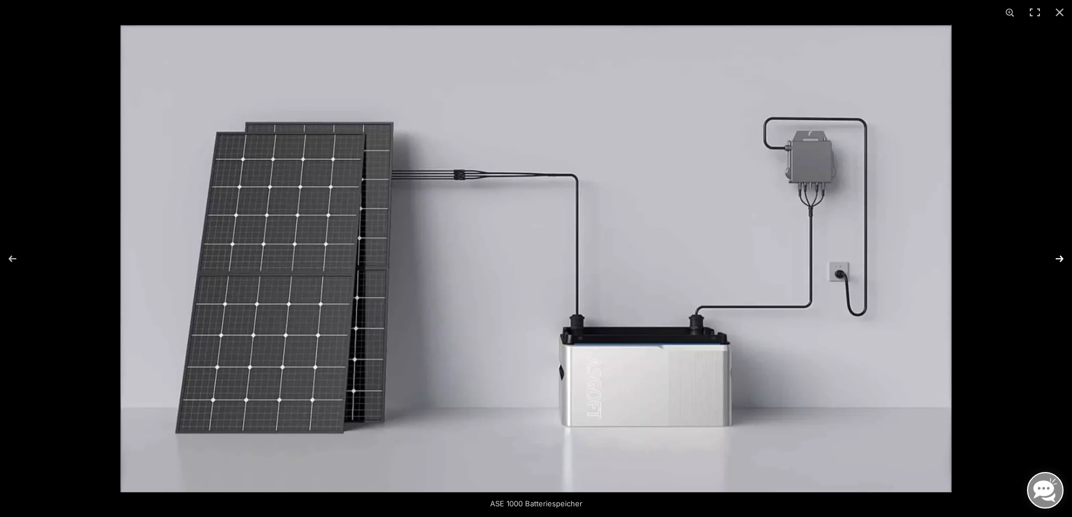
click at [1063, 257] on button "Next (arrow right)" at bounding box center [1052, 259] width 39 height 56
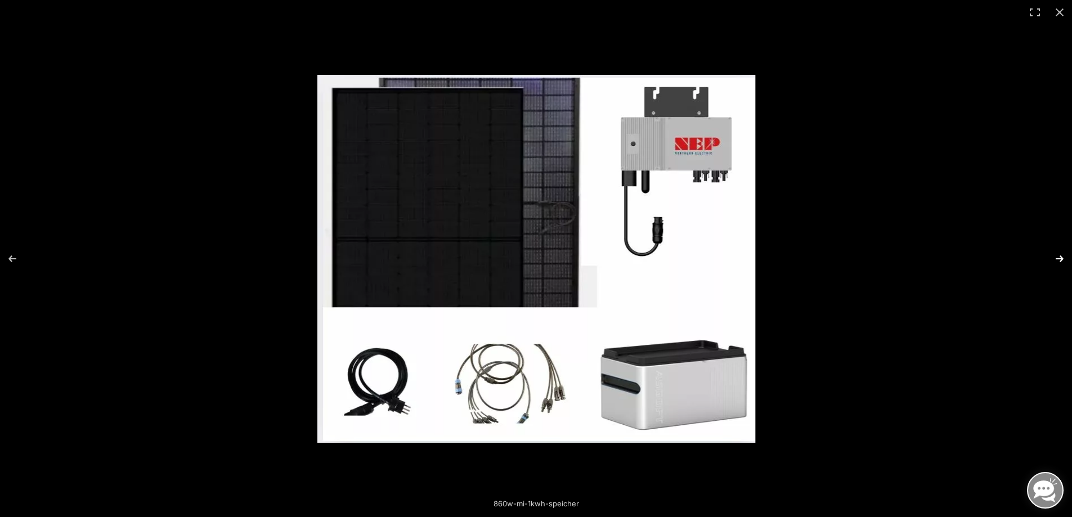
click at [1063, 257] on button "Next (arrow right)" at bounding box center [1052, 259] width 39 height 56
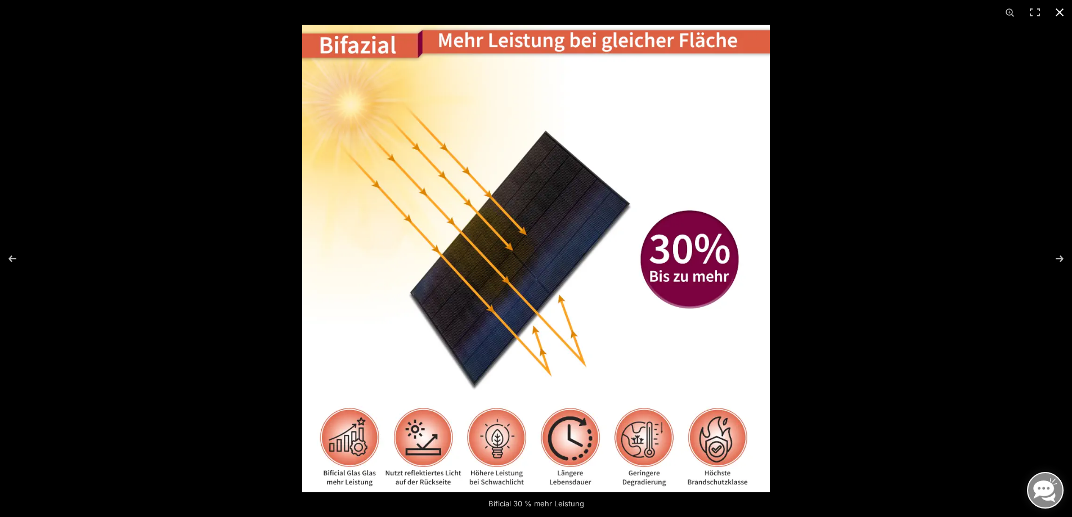
click at [1058, 14] on button "Close (Esc)" at bounding box center [1059, 12] width 25 height 25
